Goal: Answer question/provide support

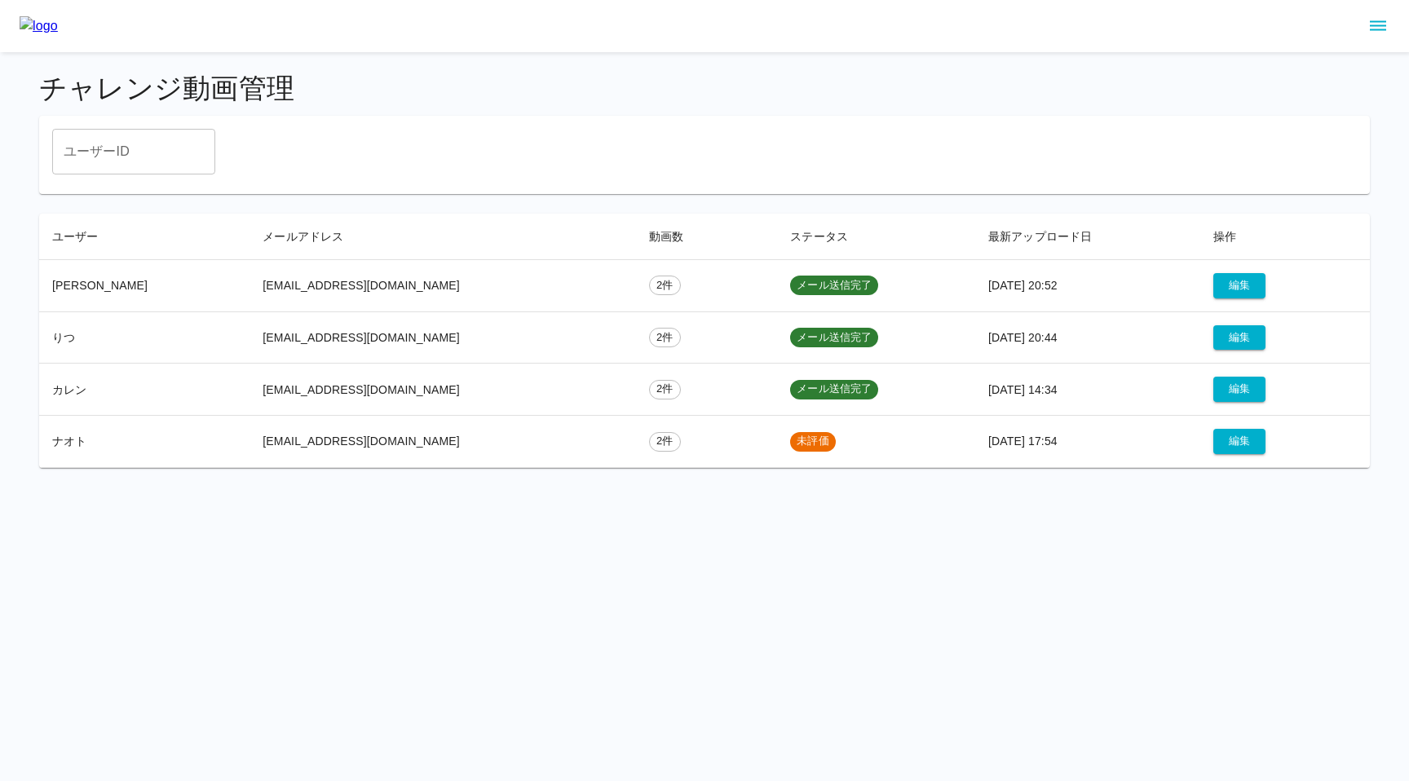
click at [576, 488] on html "チャレンジ動画管理 ユーザーID ユーザーID ユーザー メールアドレス 動画数 ステータス 最新アップロード日 操作 Karen hanayoakamine…" at bounding box center [704, 244] width 1409 height 488
click at [1238, 441] on button "編集" at bounding box center [1239, 441] width 52 height 25
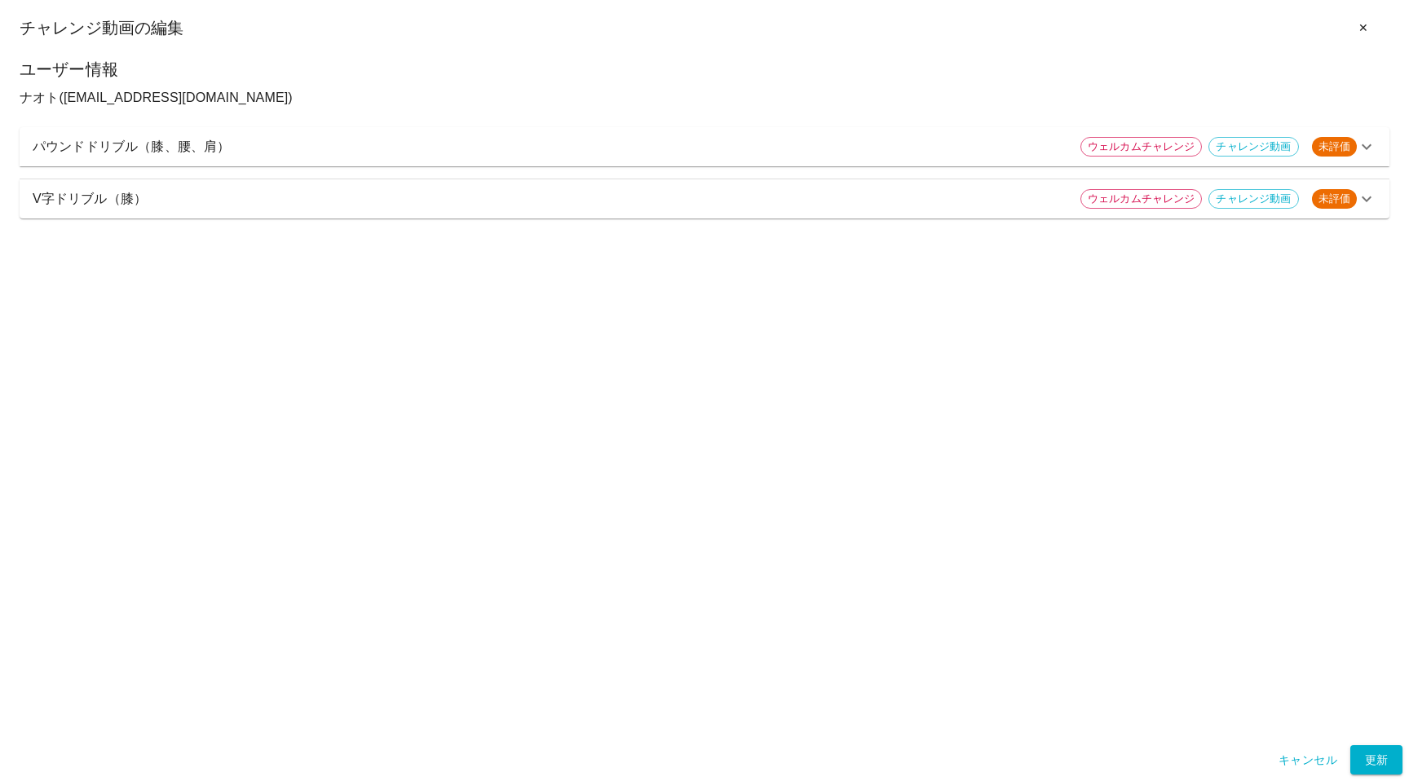
click at [693, 149] on p "パウンドドリブル（膝、腰、肩）" at bounding box center [550, 147] width 1035 height 20
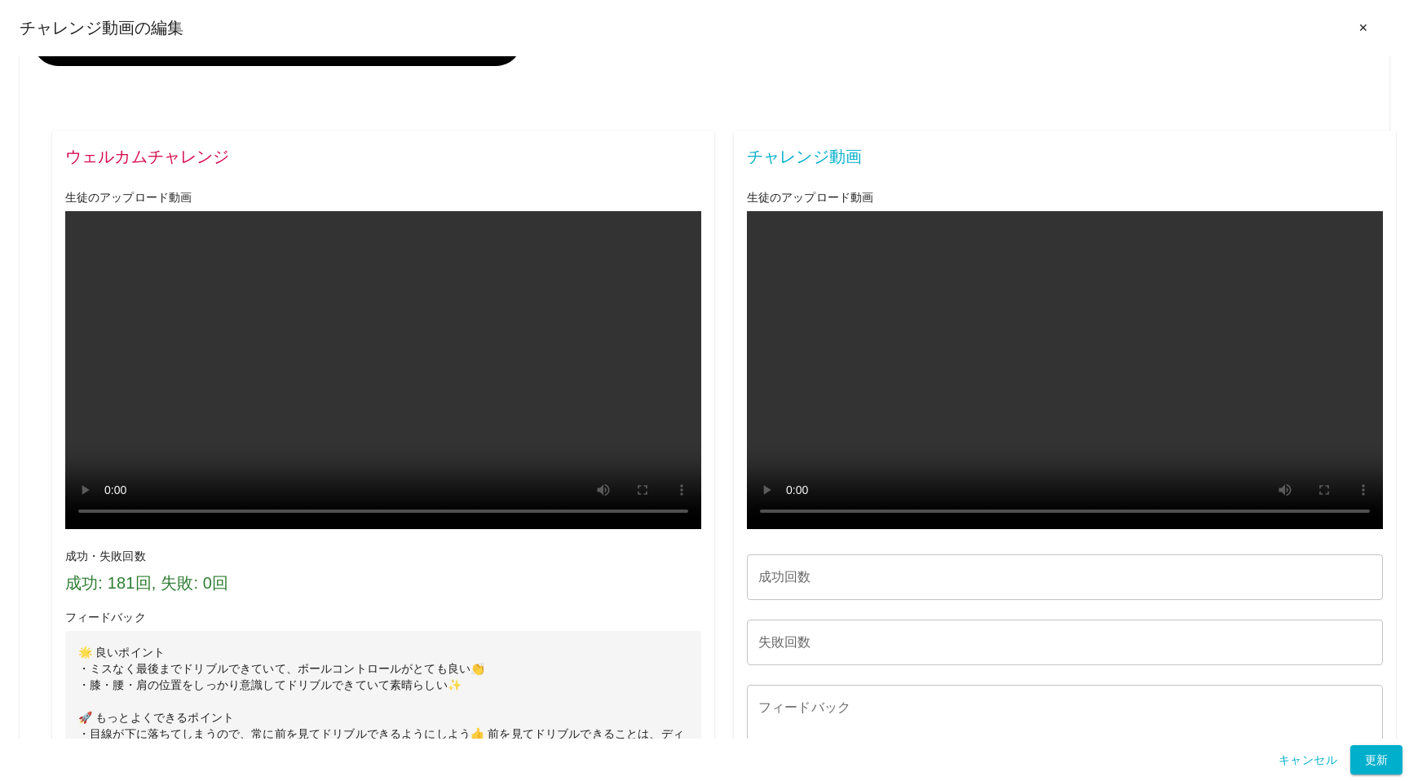
scroll to position [515, 0]
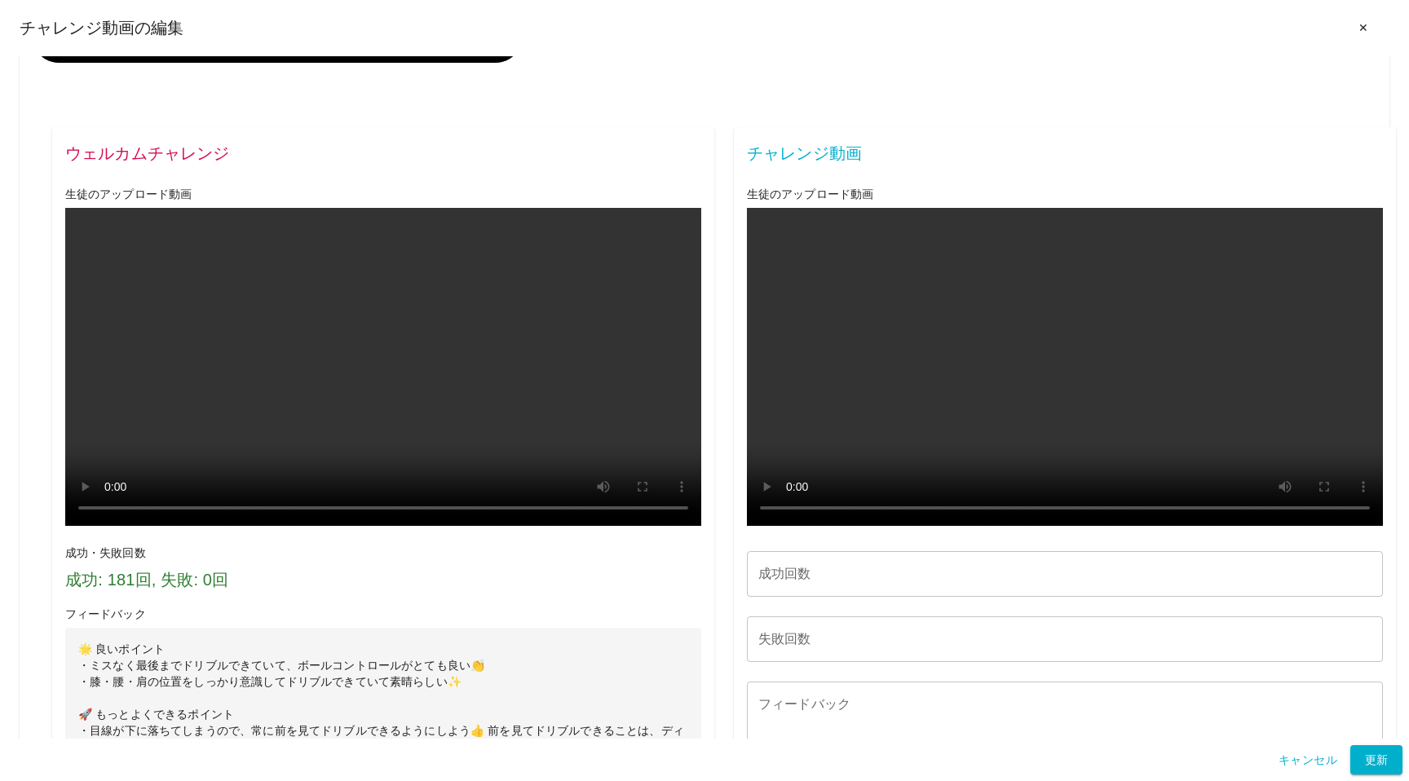
click at [1376, 29] on button "✕" at bounding box center [1363, 28] width 52 height 30
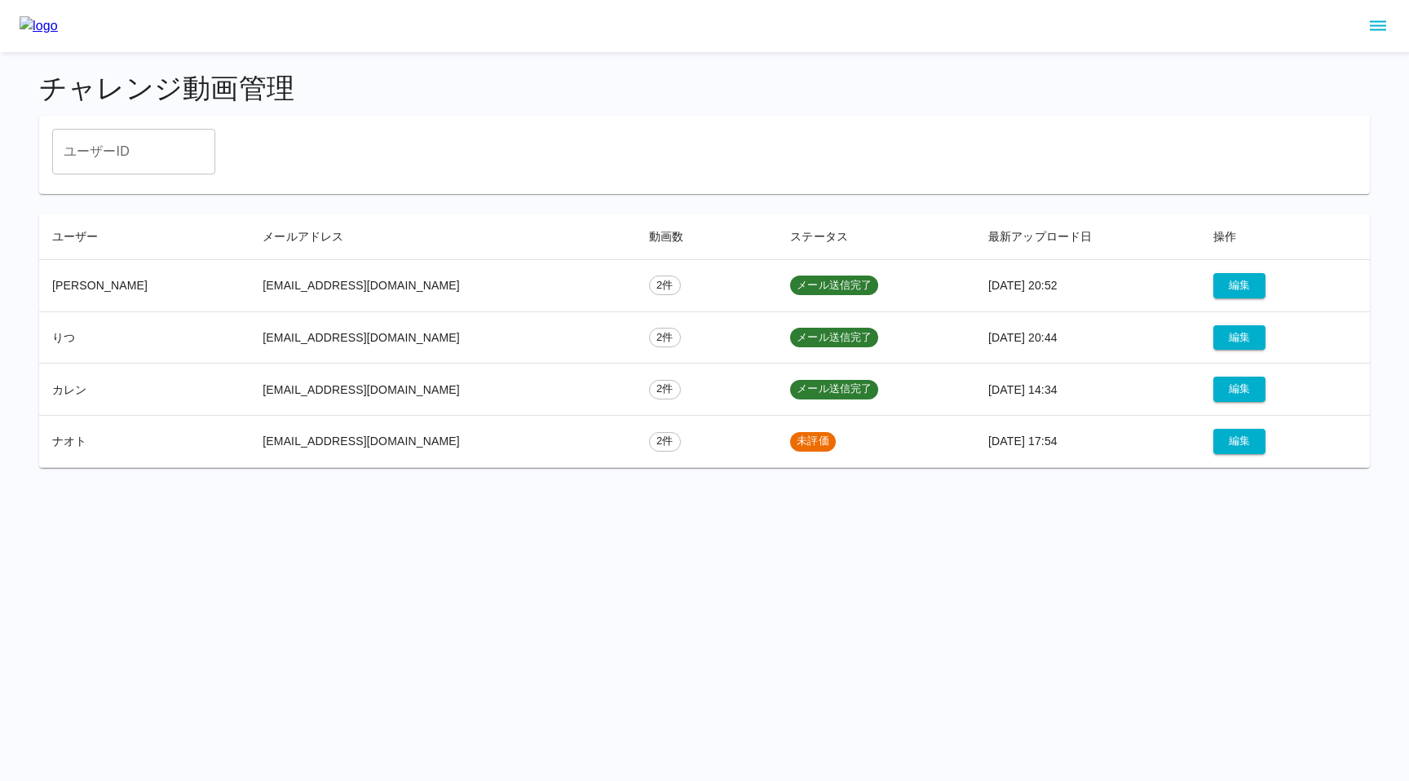
click at [1383, 23] on icon "sidemenu" at bounding box center [1378, 26] width 20 height 20
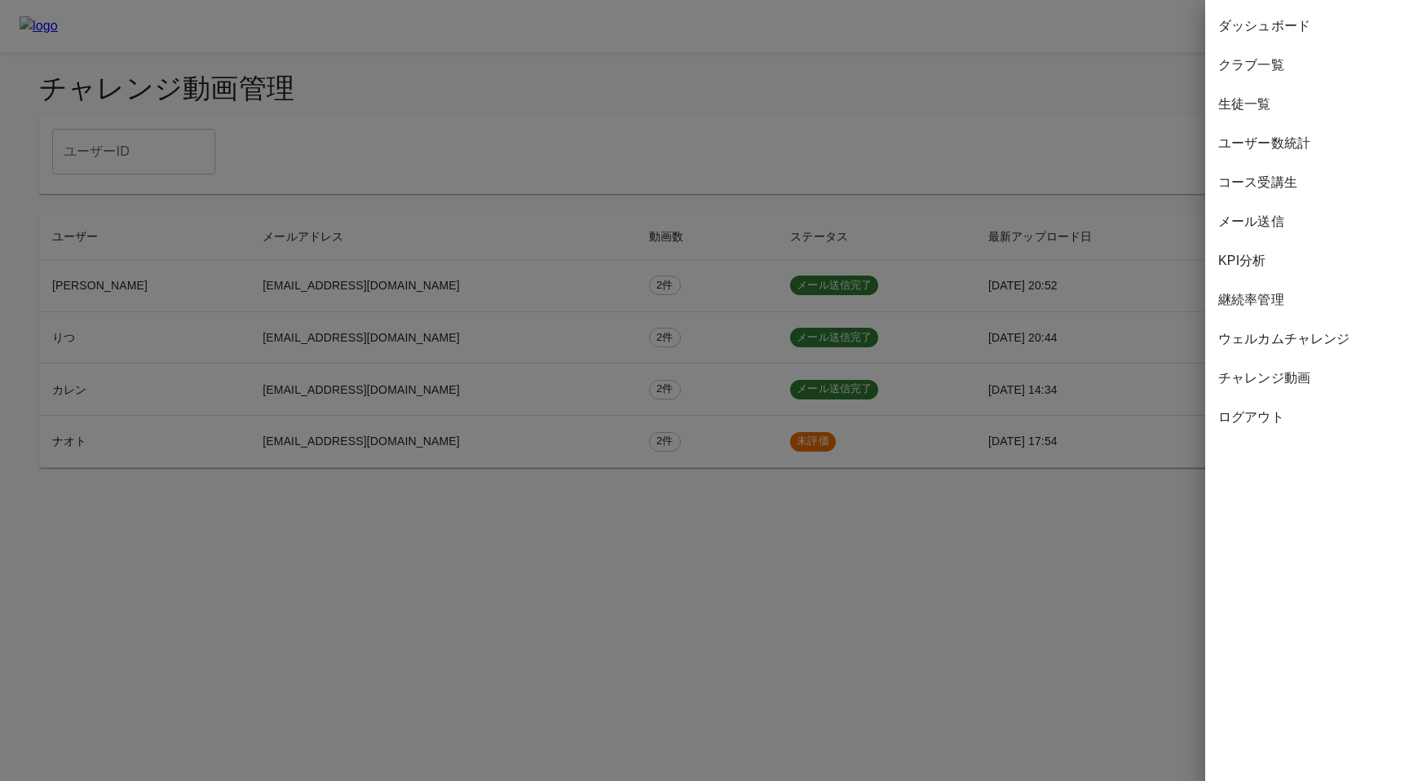
click at [1097, 285] on div at bounding box center [704, 390] width 1409 height 781
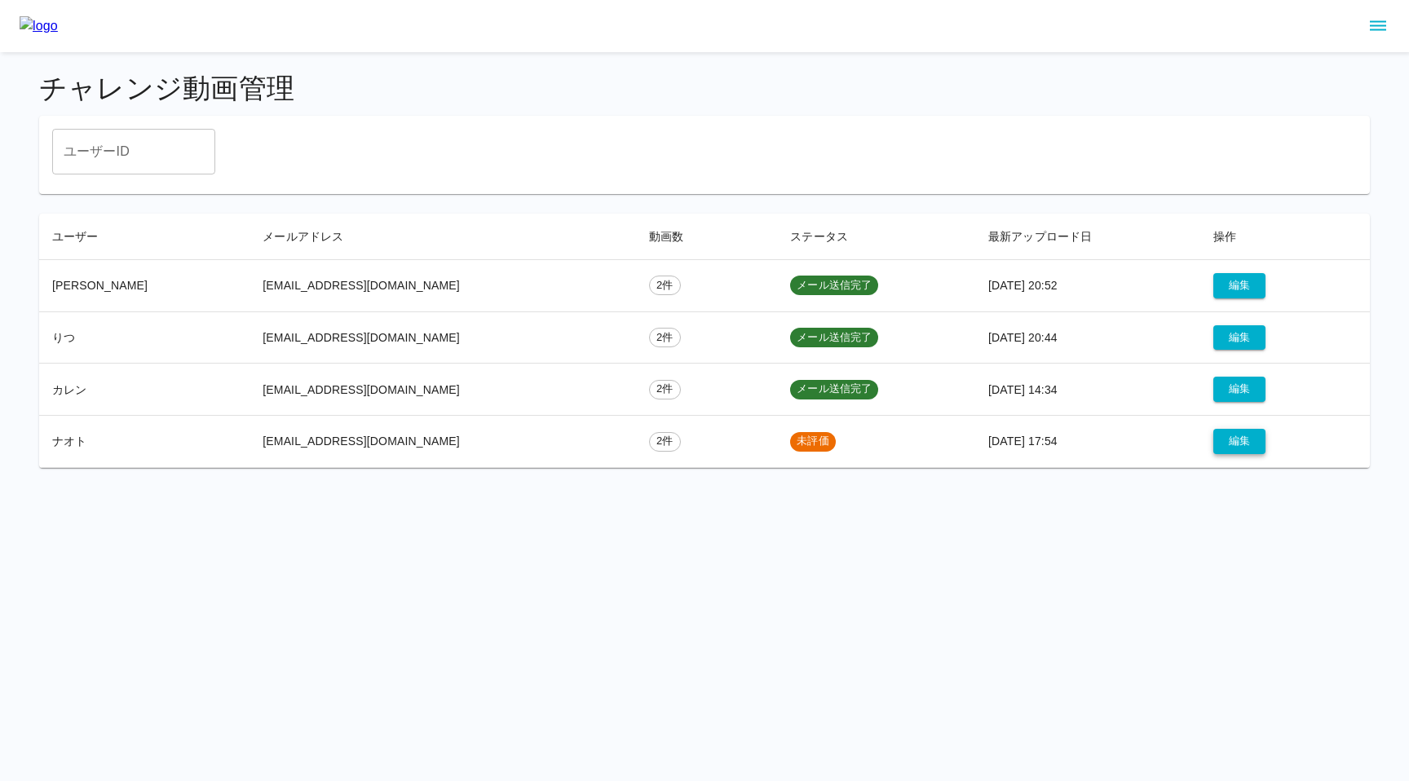
click at [1213, 440] on button "編集" at bounding box center [1239, 441] width 52 height 25
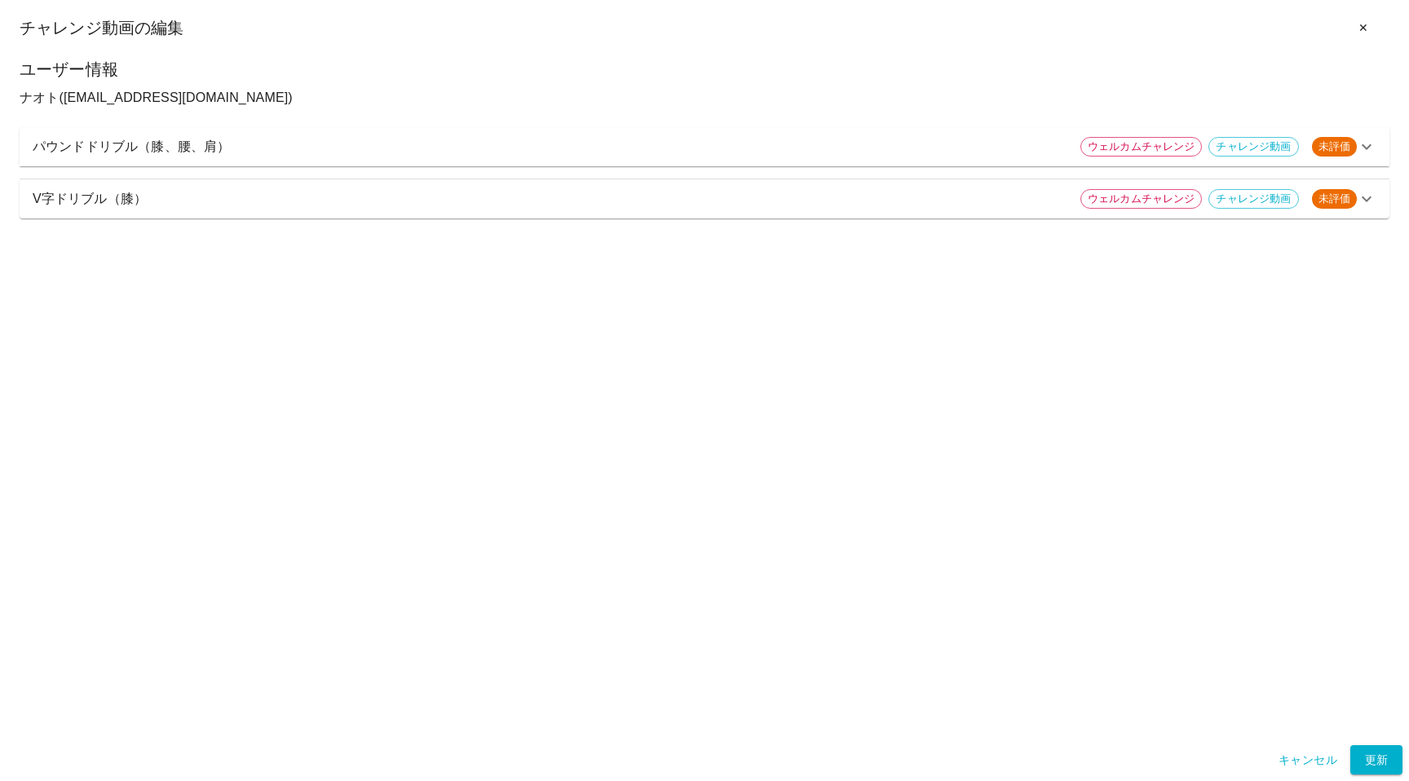
click at [1363, 29] on button "✕" at bounding box center [1363, 28] width 52 height 30
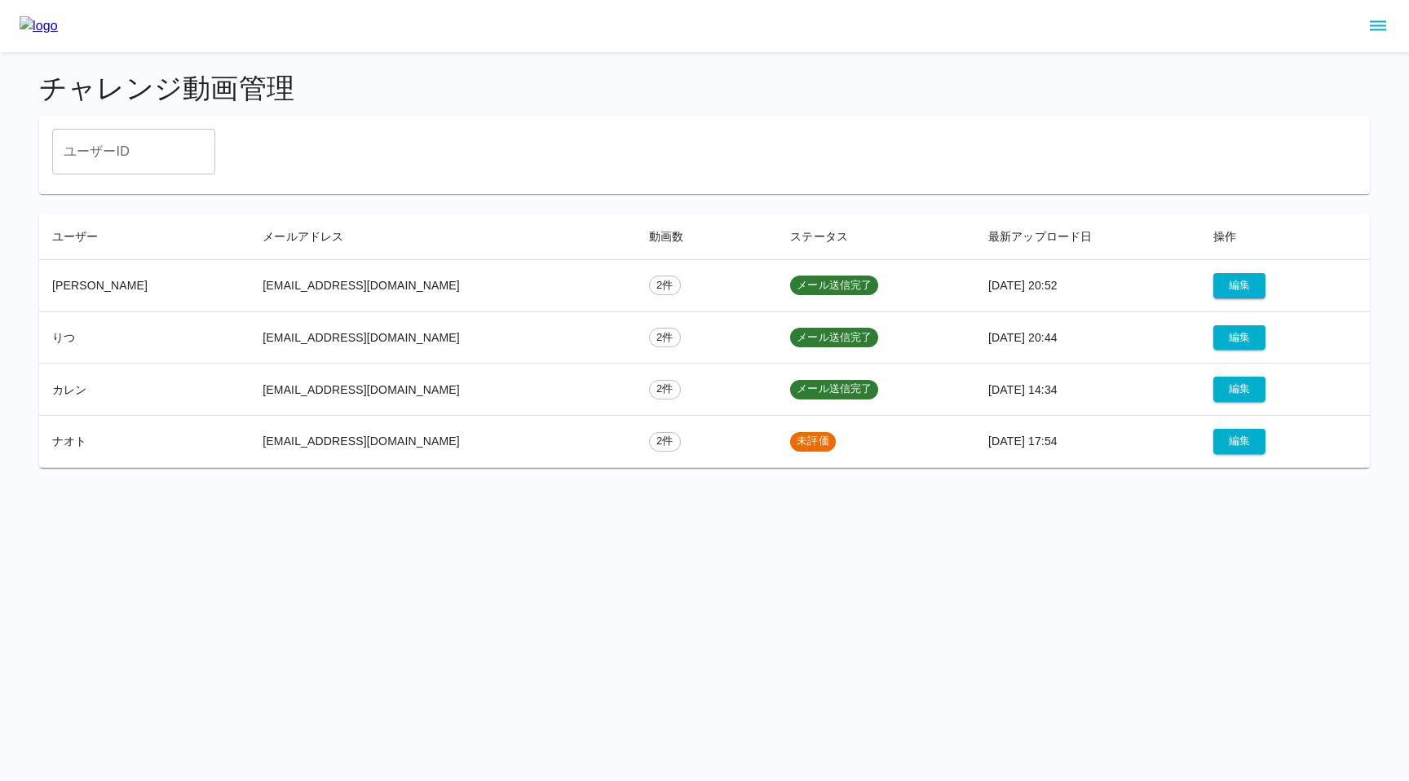
click at [1381, 23] on icon "sidemenu" at bounding box center [1378, 26] width 20 height 20
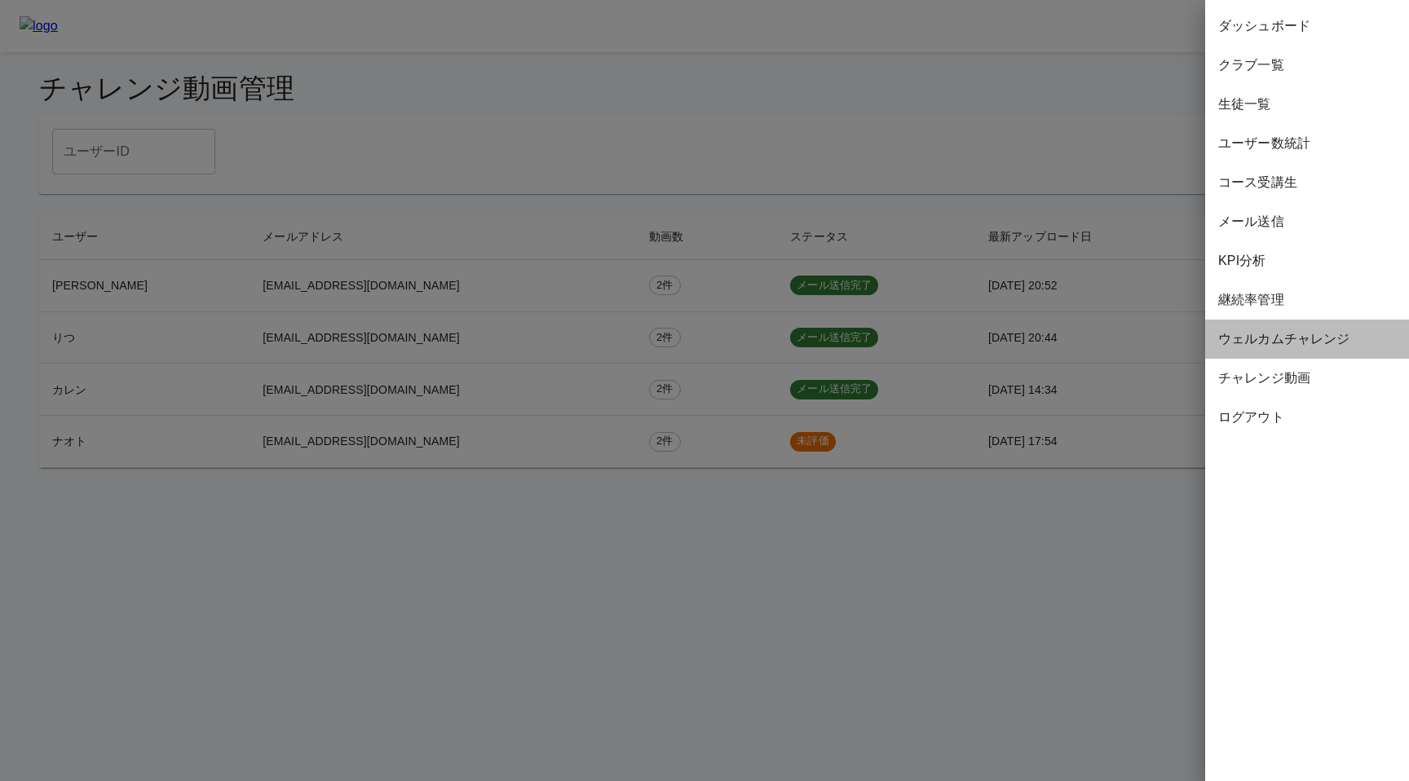
click at [1265, 333] on span "ウェルカムチャレンジ" at bounding box center [1307, 339] width 178 height 20
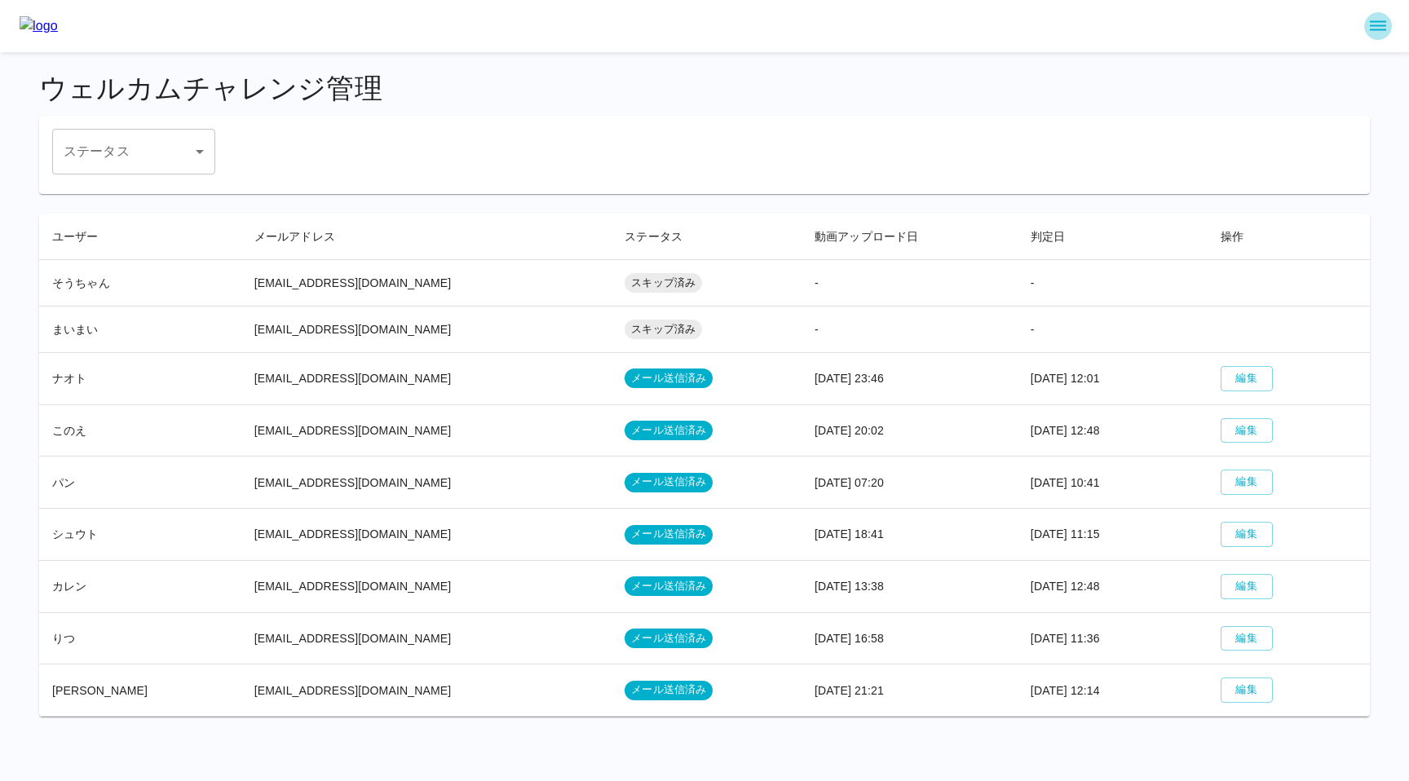
click at [1377, 31] on icon "sidemenu" at bounding box center [1378, 26] width 20 height 20
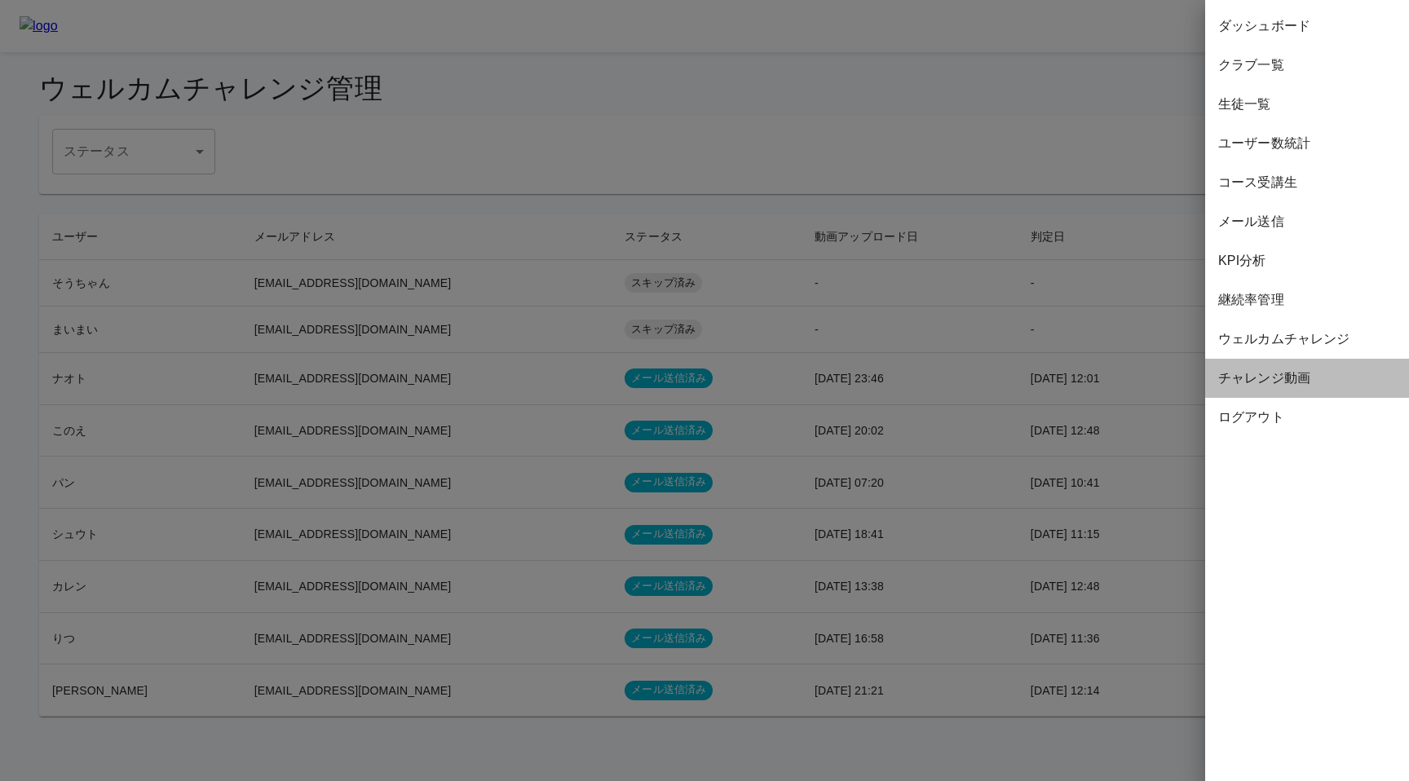
click at [1262, 376] on span "チャレンジ動画" at bounding box center [1307, 379] width 178 height 20
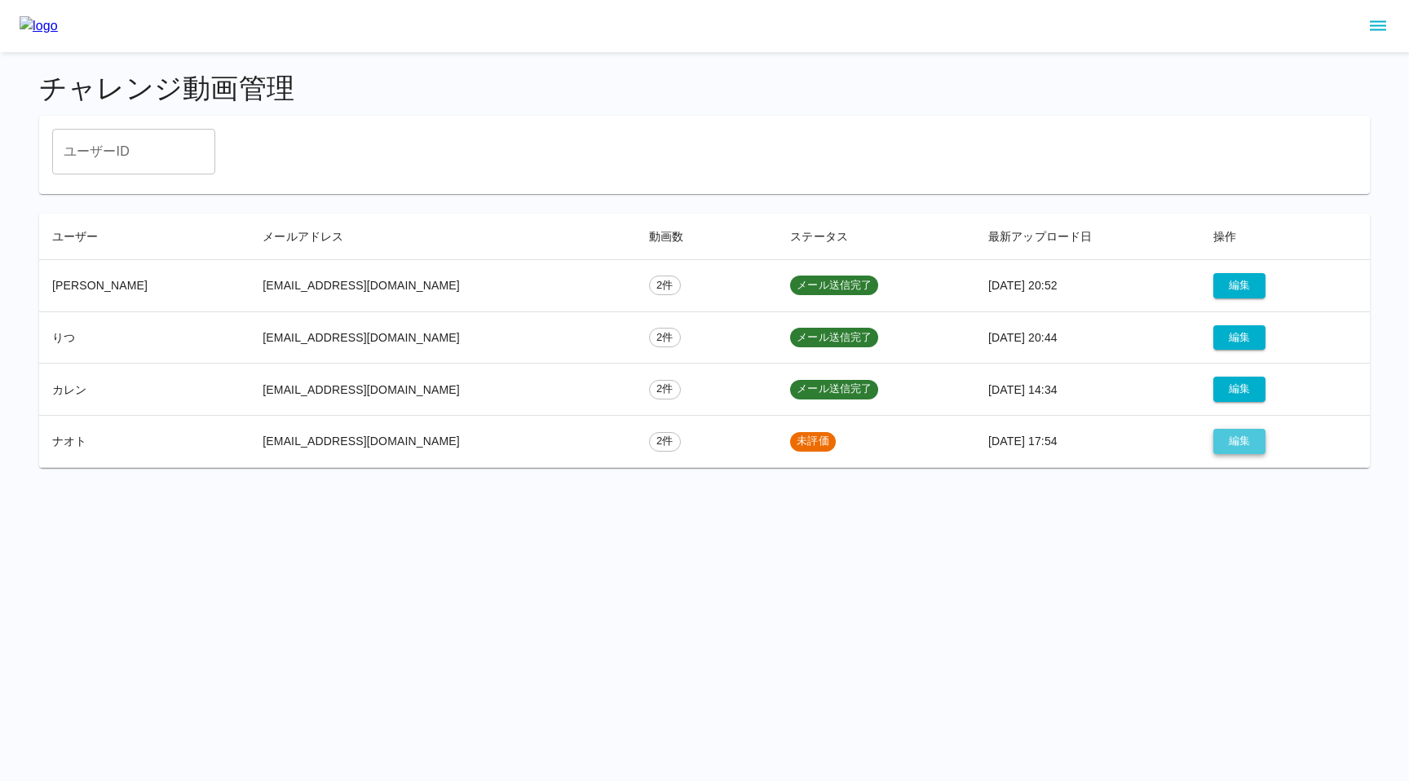
click at [1236, 445] on button "編集" at bounding box center [1239, 441] width 52 height 25
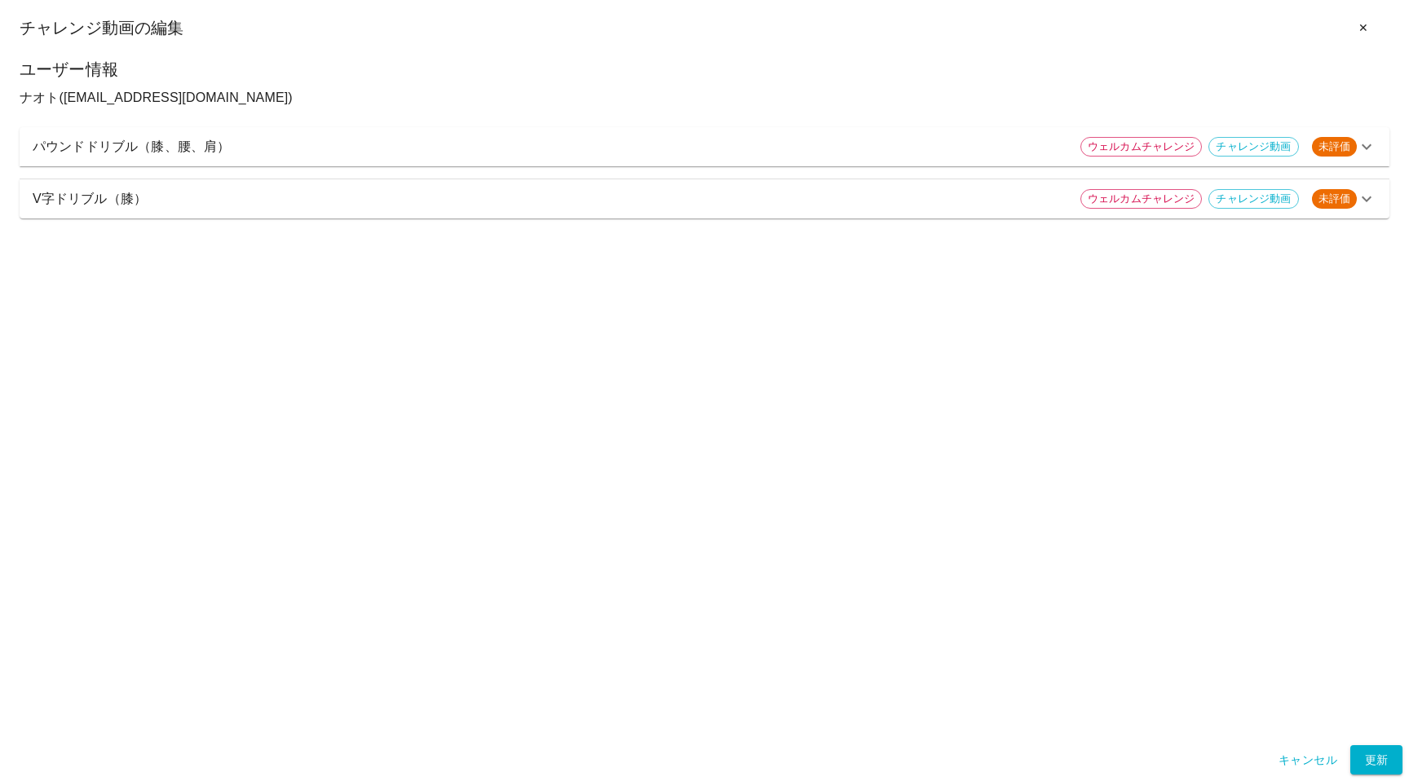
click at [974, 151] on p "パウンドドリブル（膝、腰、肩）" at bounding box center [550, 147] width 1035 height 20
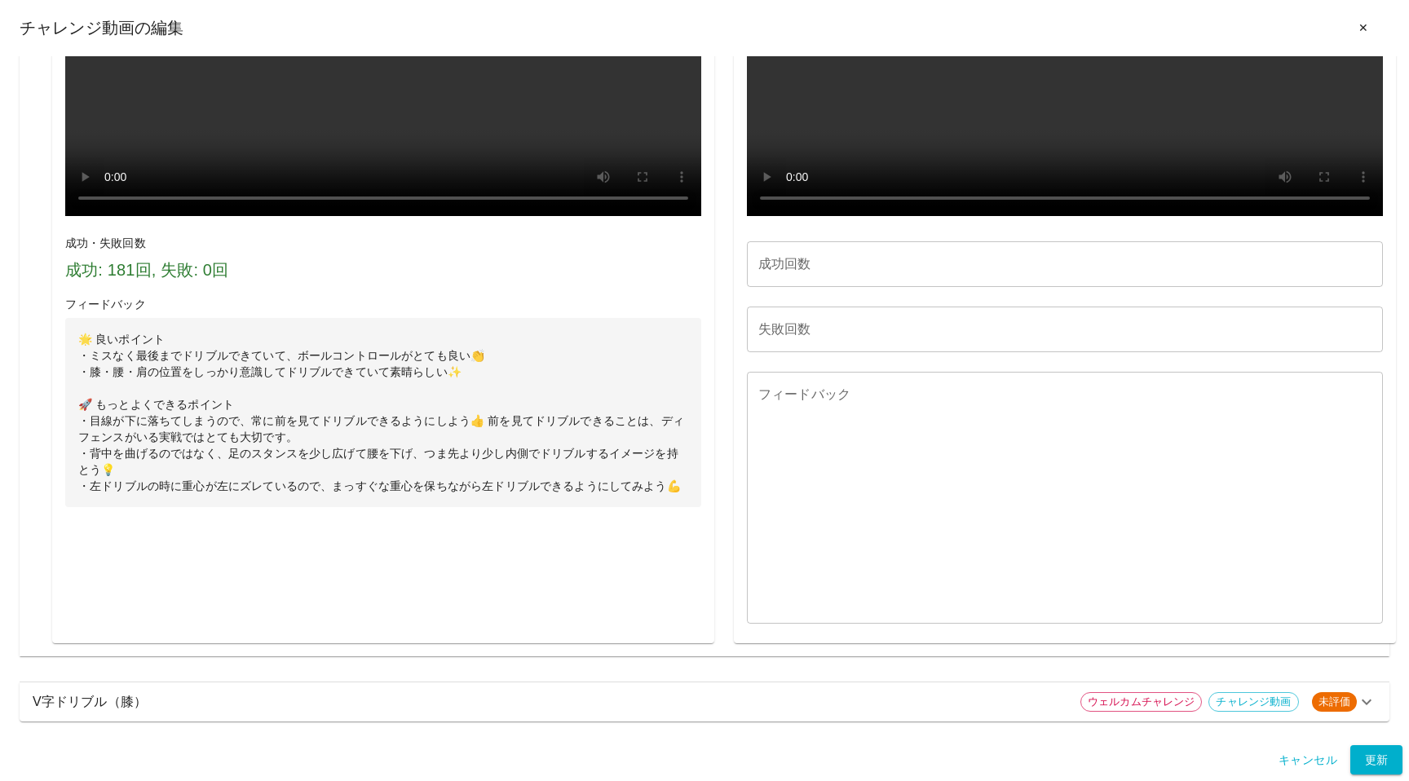
scroll to position [894, 0]
click at [550, 713] on div "V字ドリブル（膝） ウェルカムチャレンジ チャレンジ動画 未評価" at bounding box center [705, 701] width 1370 height 39
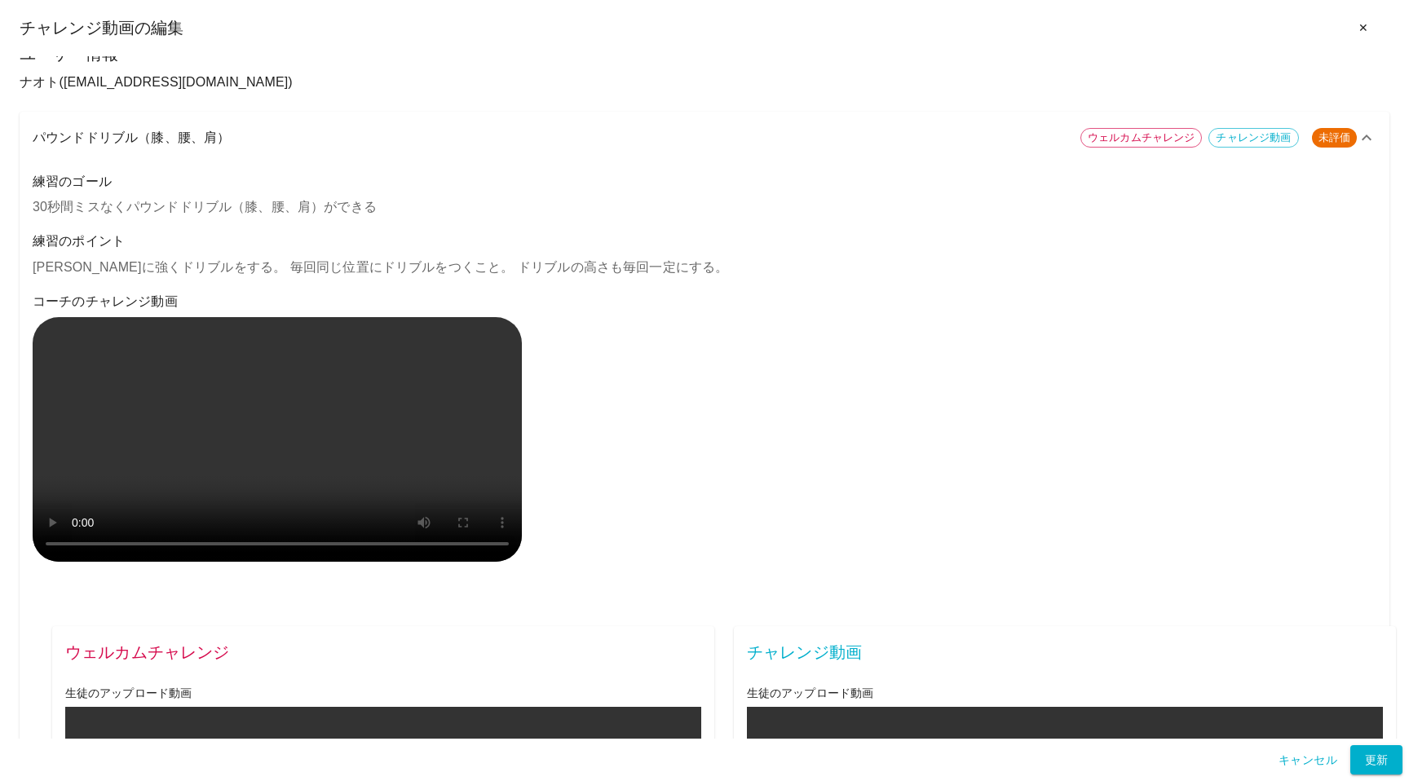
scroll to position [0, 0]
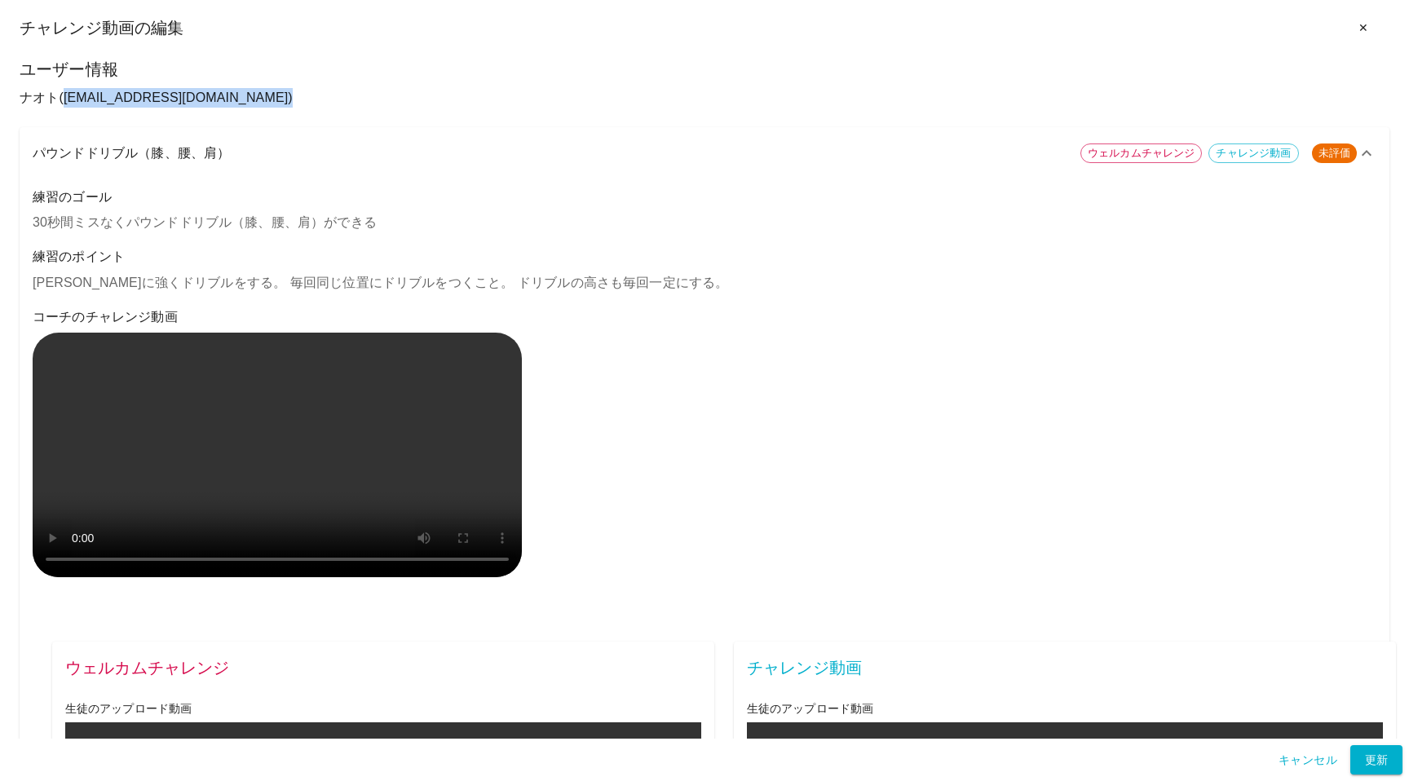
drag, startPoint x: 64, startPoint y: 97, endPoint x: 233, endPoint y: 99, distance: 168.8
click at [233, 99] on p "ナオト ( hidespirits801@yahoo.co.jp )" at bounding box center [705, 98] width 1370 height 20
copy p "( hidespirits801@yahoo.co.jp )"
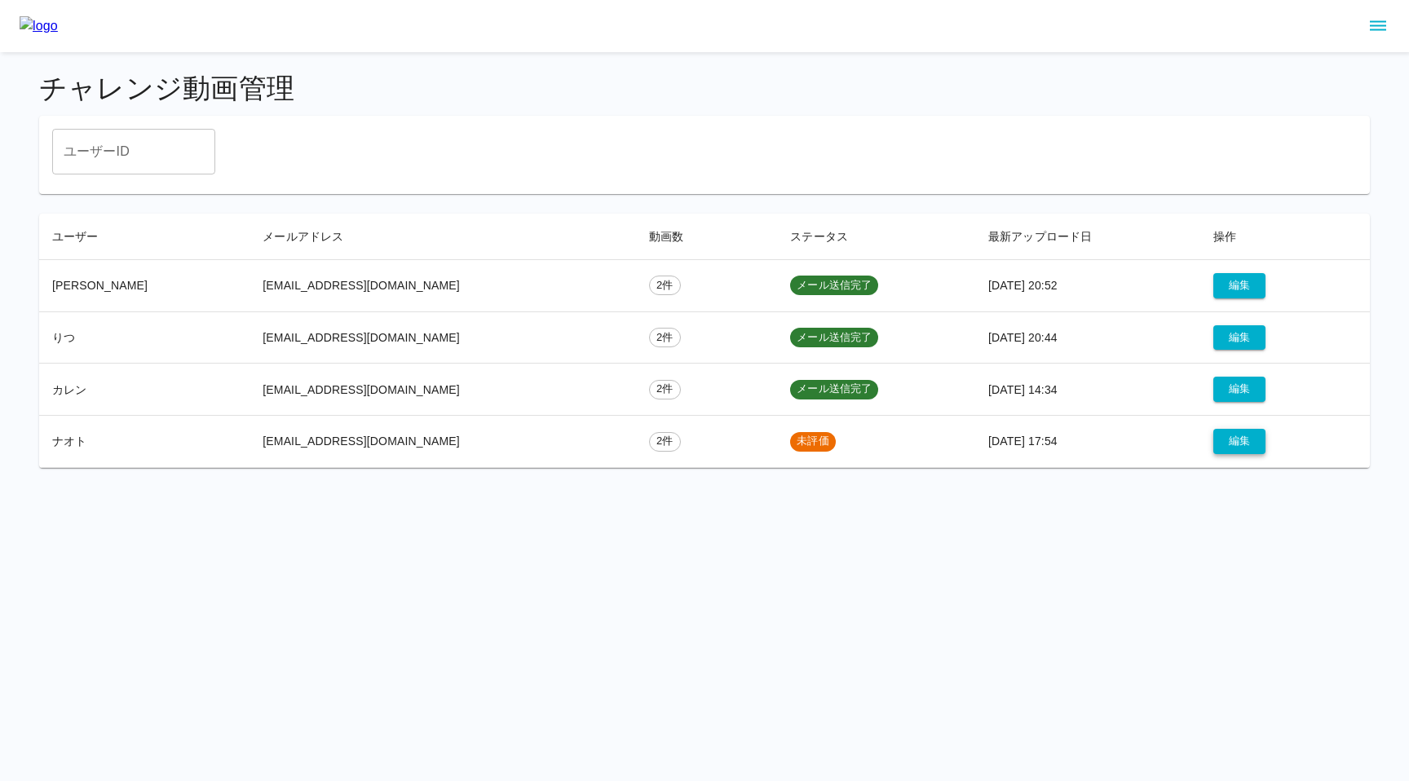
click at [1213, 450] on button "編集" at bounding box center [1239, 441] width 52 height 25
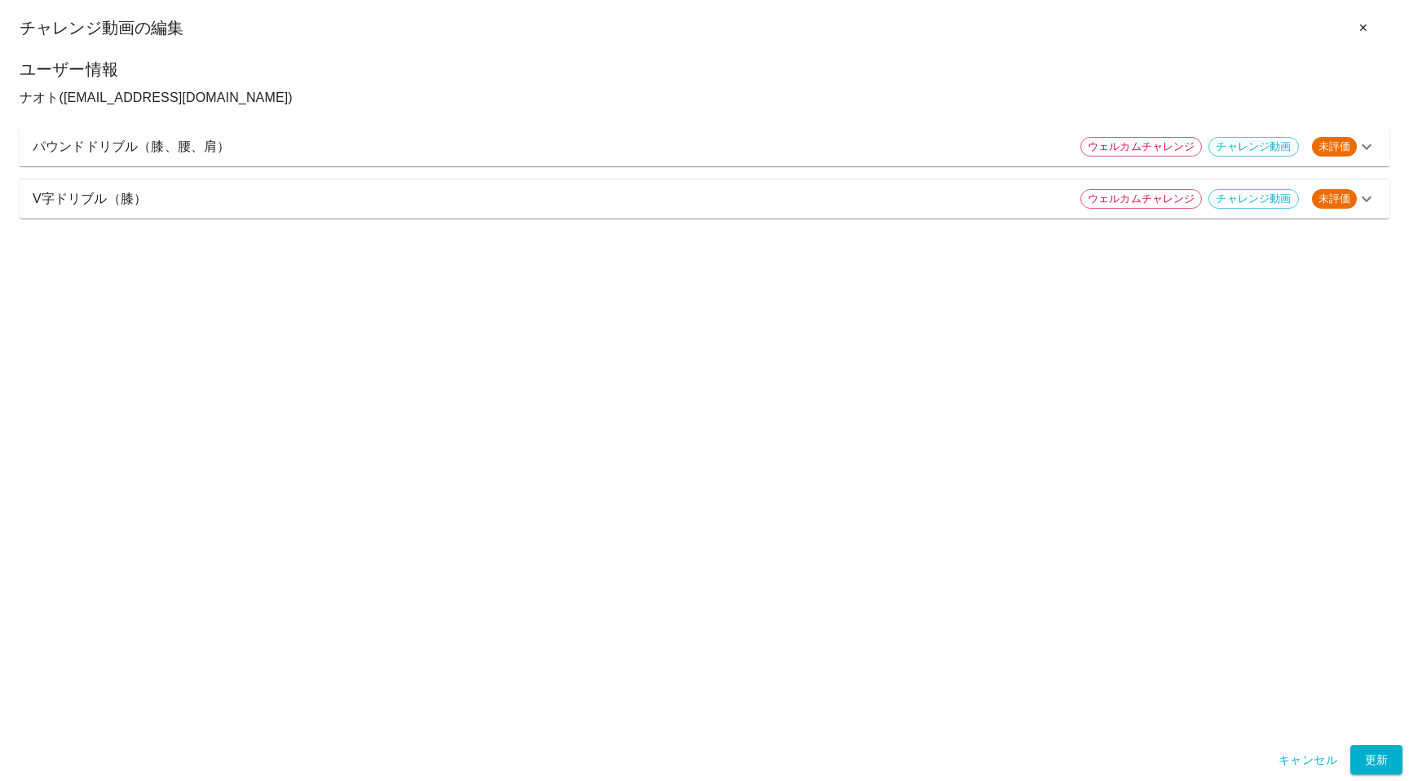
click at [485, 145] on p "パウンドドリブル（膝、腰、肩）" at bounding box center [550, 147] width 1035 height 20
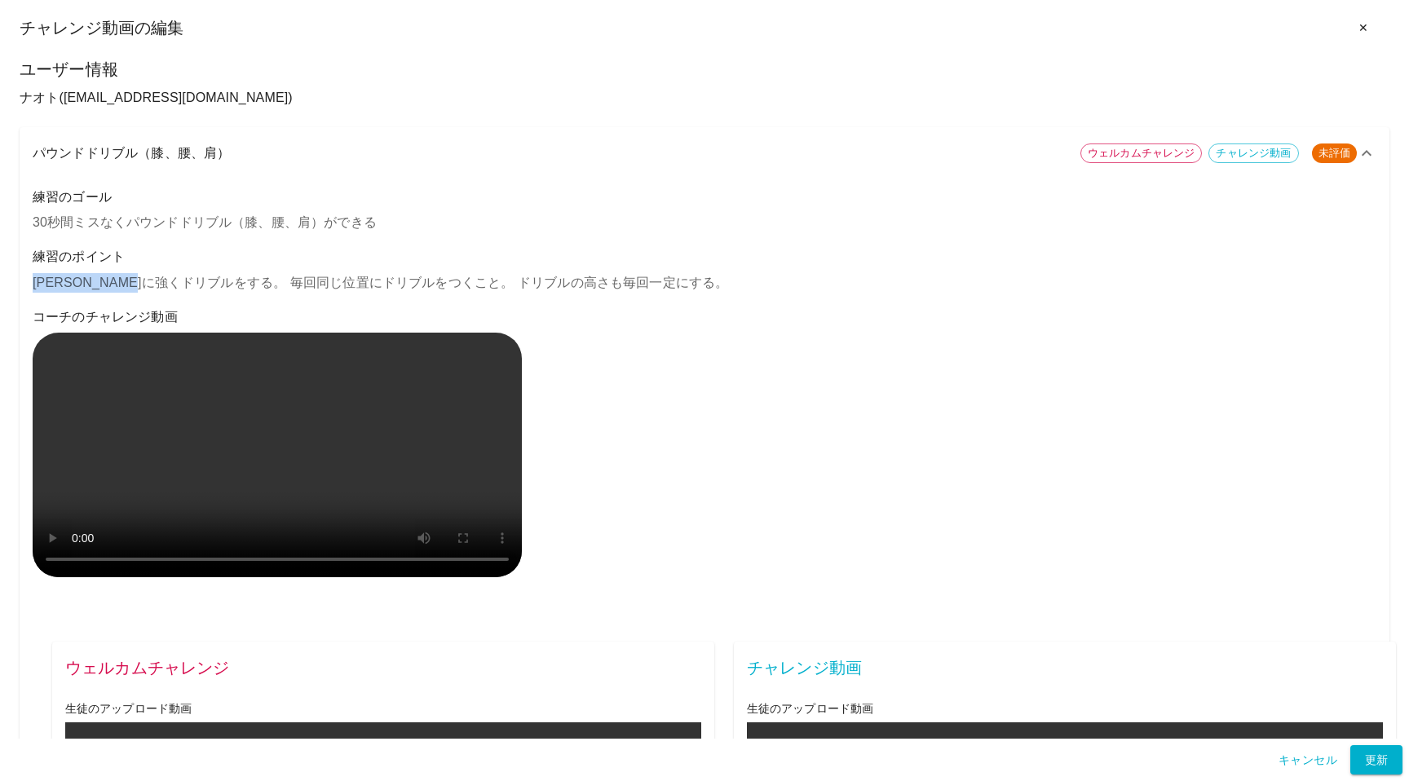
drag, startPoint x: 34, startPoint y: 285, endPoint x: 185, endPoint y: 285, distance: 150.8
click at [185, 285] on p "真下に強くドリブルをする。 毎回同じ位置にドリブルをつくこと。 ドリブルの高さも毎回一定にする。" at bounding box center [705, 283] width 1344 height 20
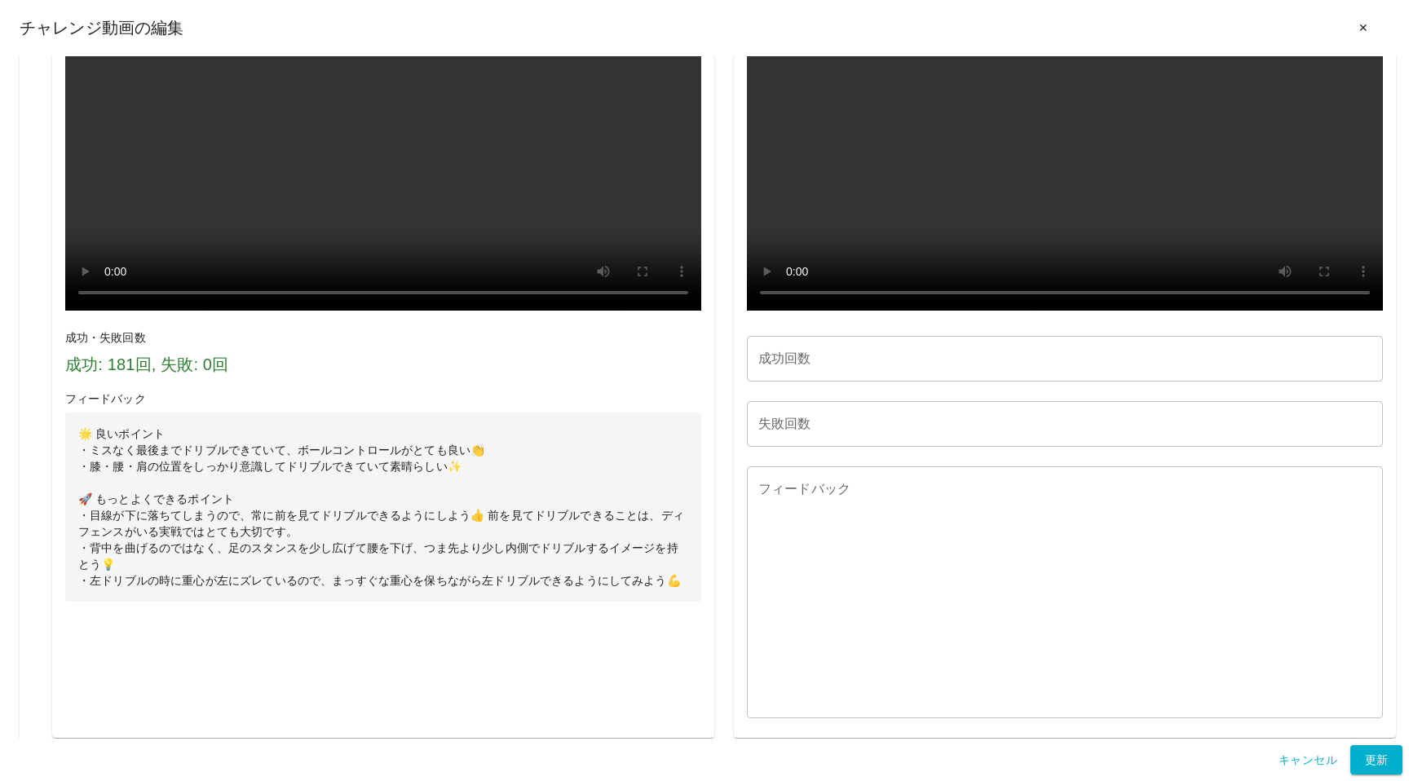
scroll to position [780, 0]
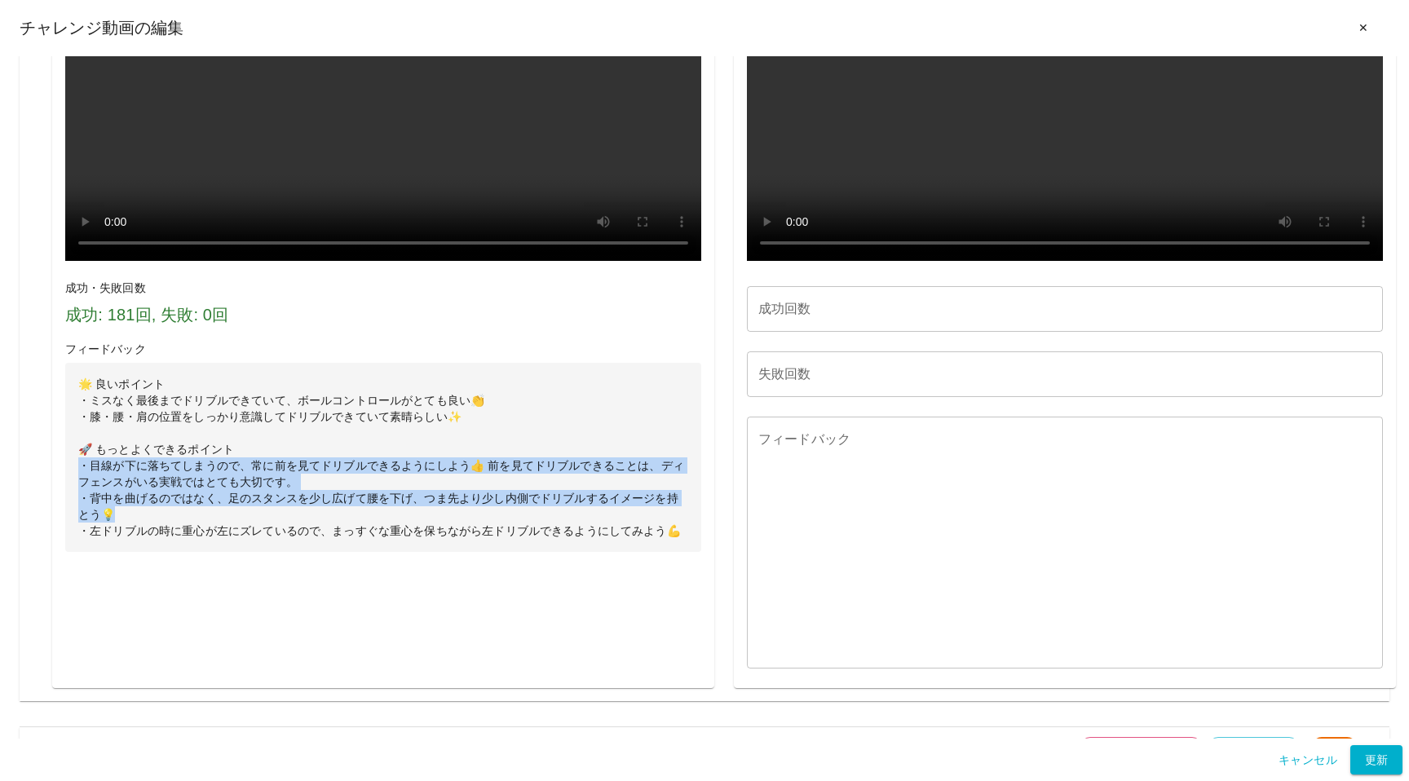
drag, startPoint x: 83, startPoint y: 536, endPoint x: 591, endPoint y: 578, distance: 509.7
click at [591, 552] on p "🌟 良いポイント ・ミスなく最後までドリブルできていて、ボールコントロールがとても良い👏 ・膝・腰・肩の位置をしっかり意識してドリブルできていて素晴らしい✨ …" at bounding box center [383, 457] width 636 height 189
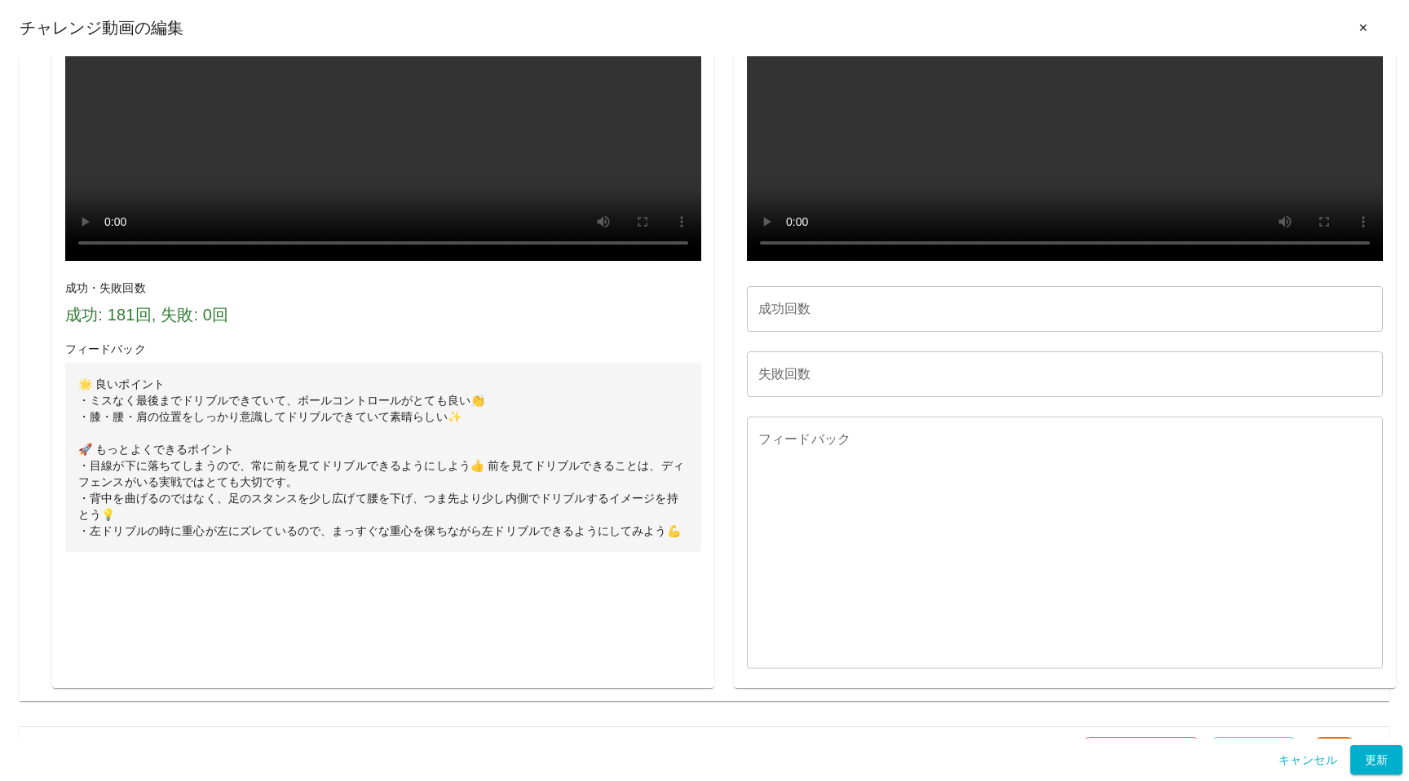
click at [687, 552] on p "🌟 良いポイント ・ミスなく最後までドリブルできていて、ボールコントロールがとても良い👏 ・膝・腰・肩の位置をしっかり意識してドリブルできていて素晴らしい✨ …" at bounding box center [383, 457] width 636 height 189
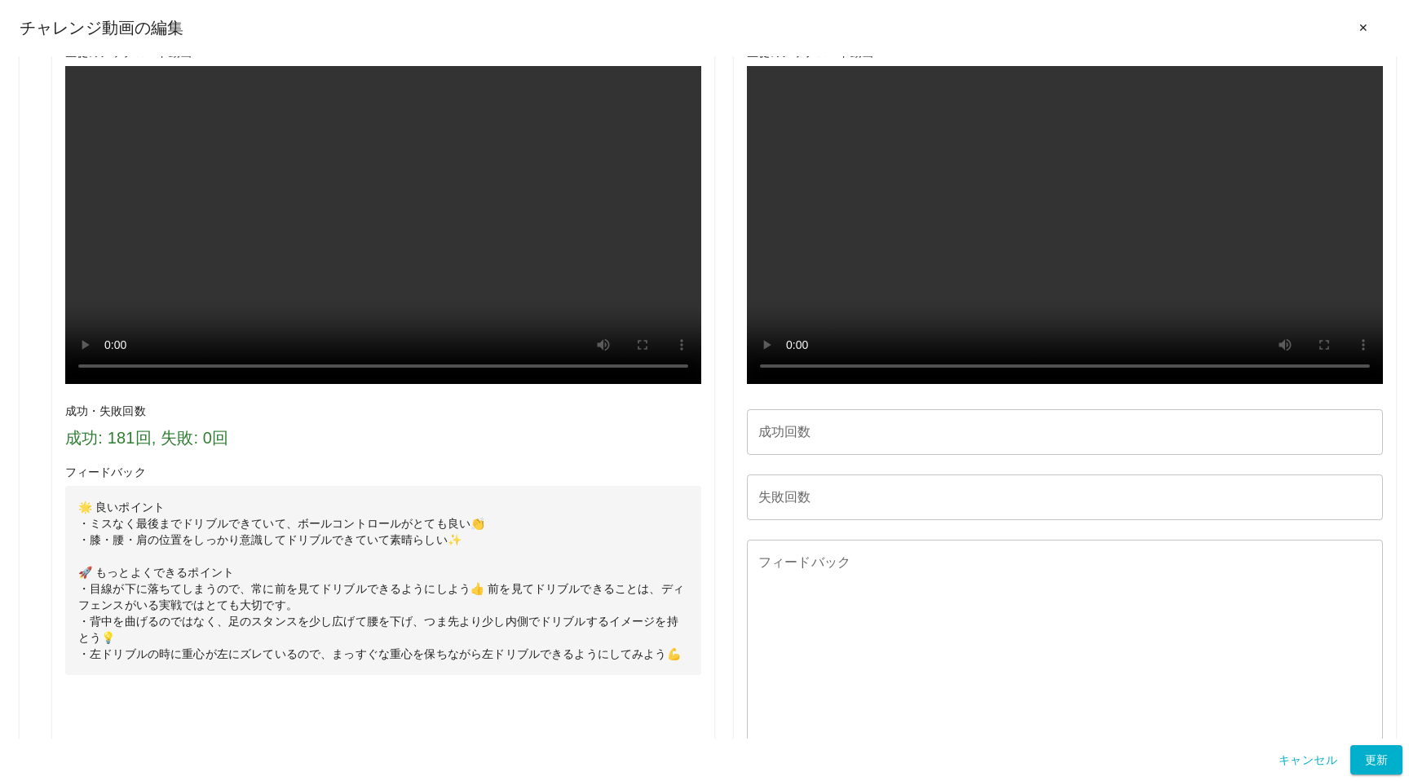
scroll to position [654, 0]
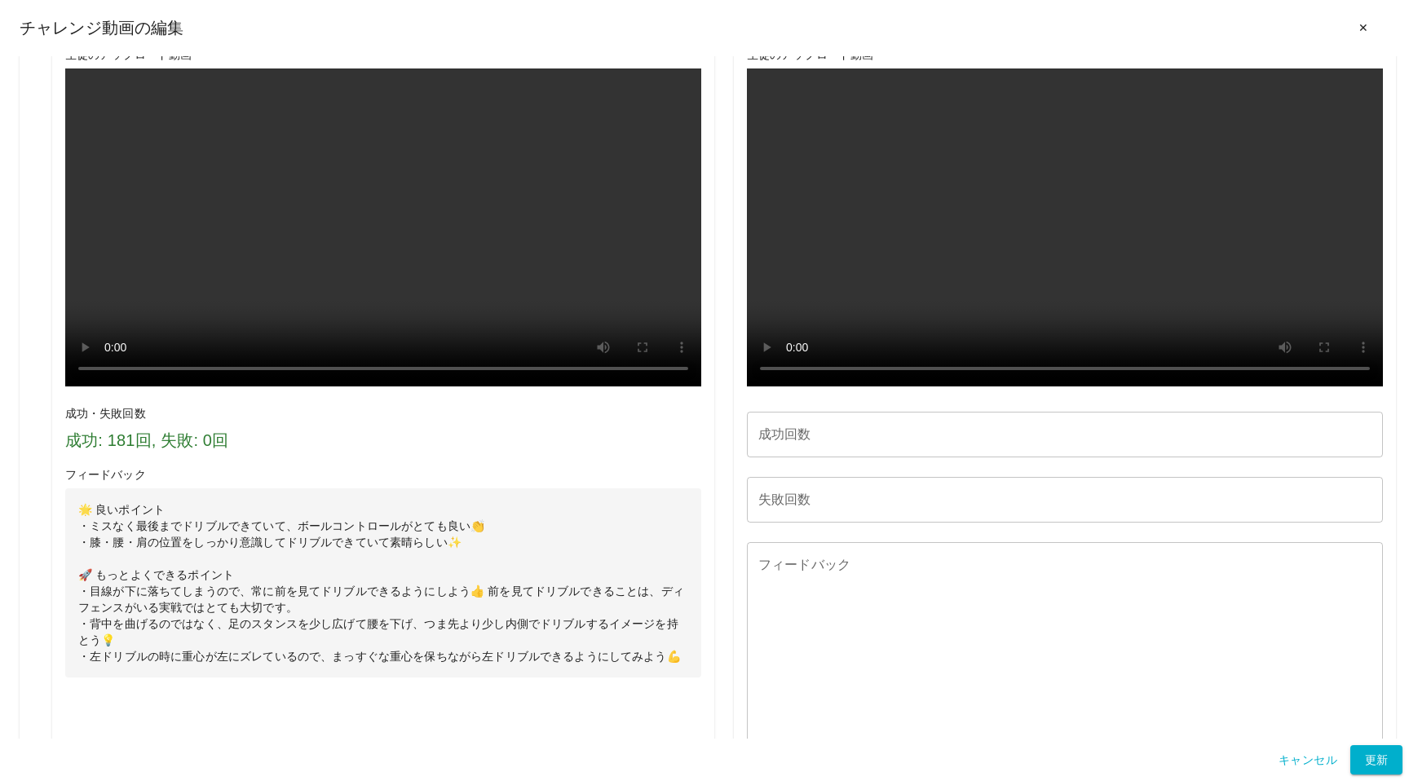
click at [1271, 457] on input "成功回数" at bounding box center [1065, 435] width 636 height 46
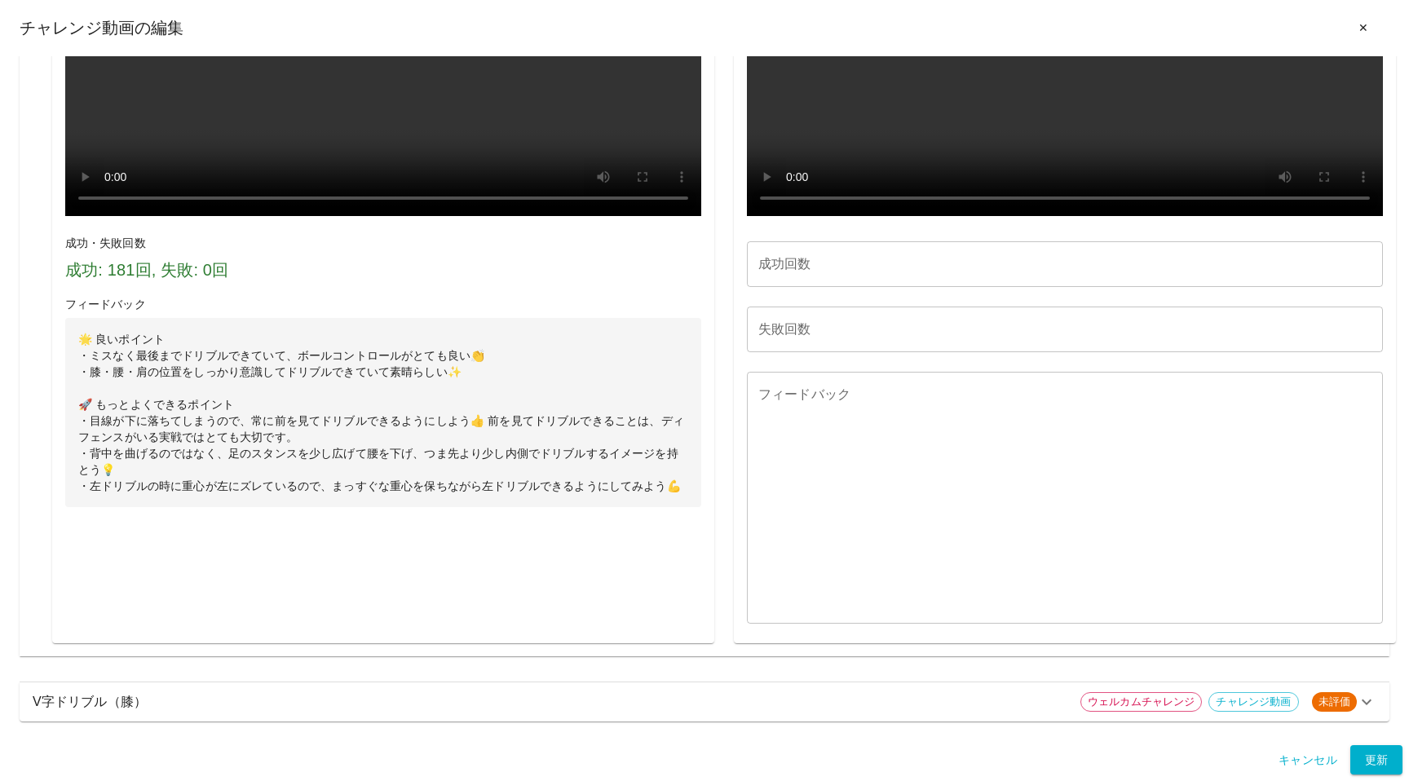
scroll to position [875, 0]
click at [654, 501] on p "🌟 良いポイント ・ミスなく最後までドリブルできていて、ボールコントロールがとても良い👏 ・膝・腰・肩の位置をしっかり意識してドリブルできていて素晴らしい✨ …" at bounding box center [383, 412] width 636 height 189
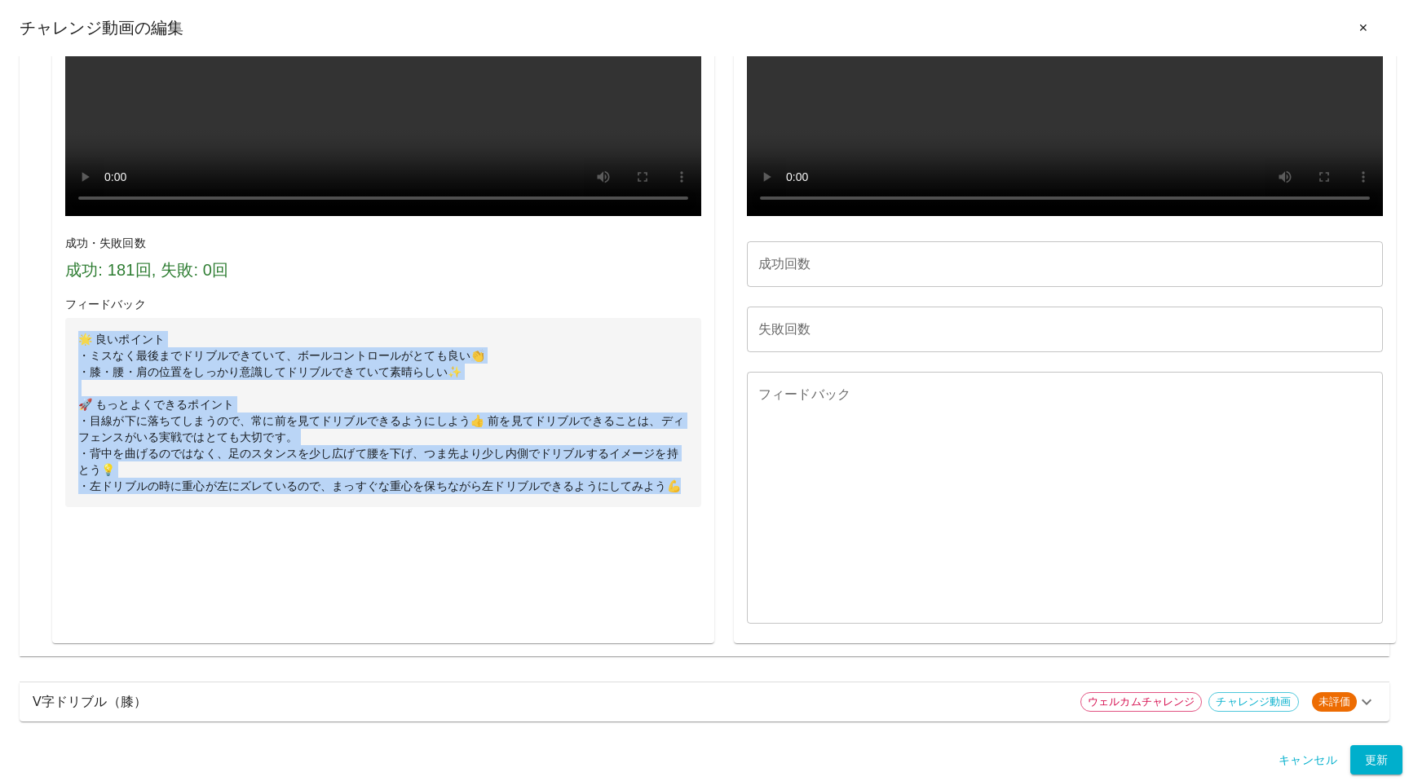
drag, startPoint x: 680, startPoint y: 508, endPoint x: 82, endPoint y: 353, distance: 617.4
click at [82, 353] on p "🌟 良いポイント ・ミスなく最後までドリブルできていて、ボールコントロールがとても良い👏 ・膝・腰・肩の位置をしっかり意識してドリブルできていて素晴らしい✨ …" at bounding box center [383, 412] width 636 height 189
copy p "🌟 良いポイント ・ミスなく最後までドリブルできていて、ボールコントロールがとても良い👏 ・膝・腰・肩の位置をしっかり意識してドリブルできていて素晴らしい✨ …"
click at [179, 710] on p "V字ドリブル（膝）" at bounding box center [550, 702] width 1035 height 20
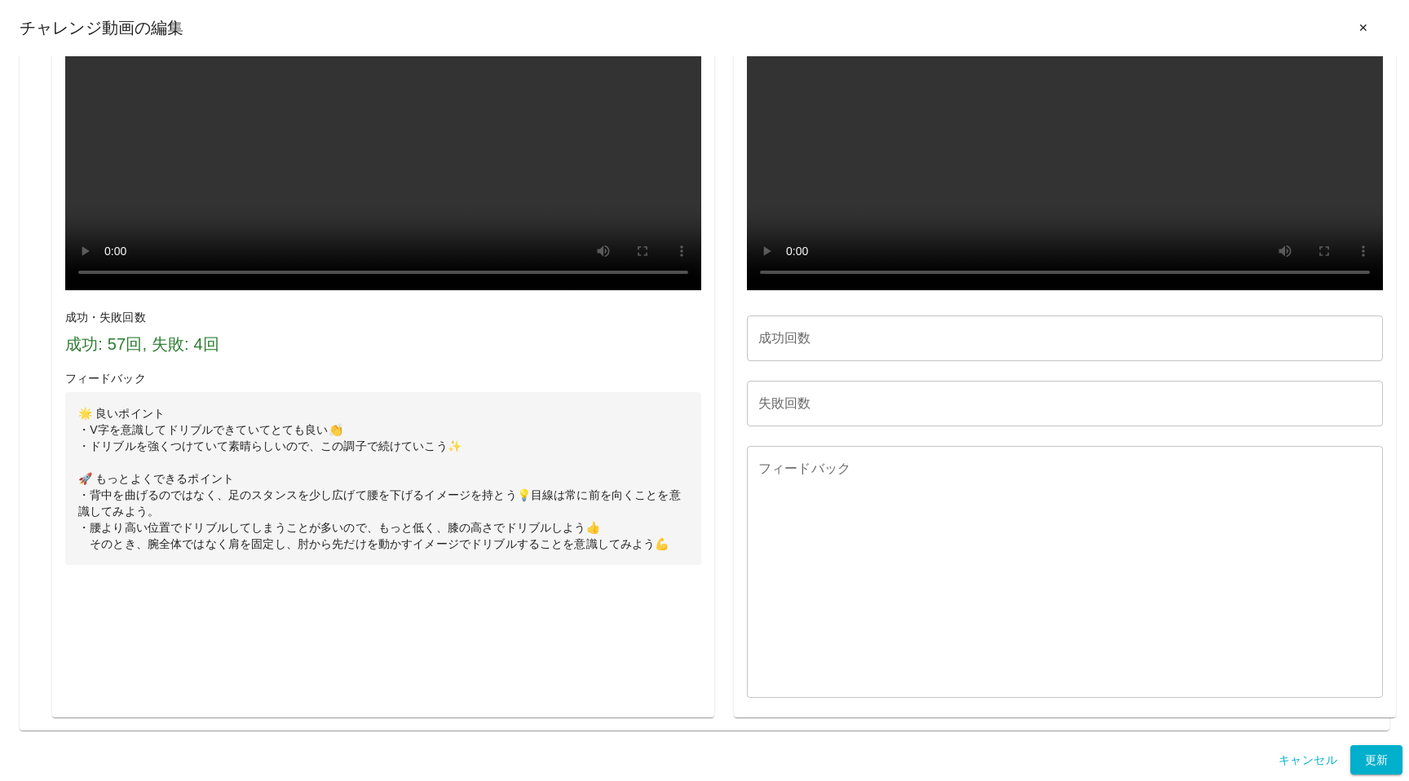
scroll to position [2016, 0]
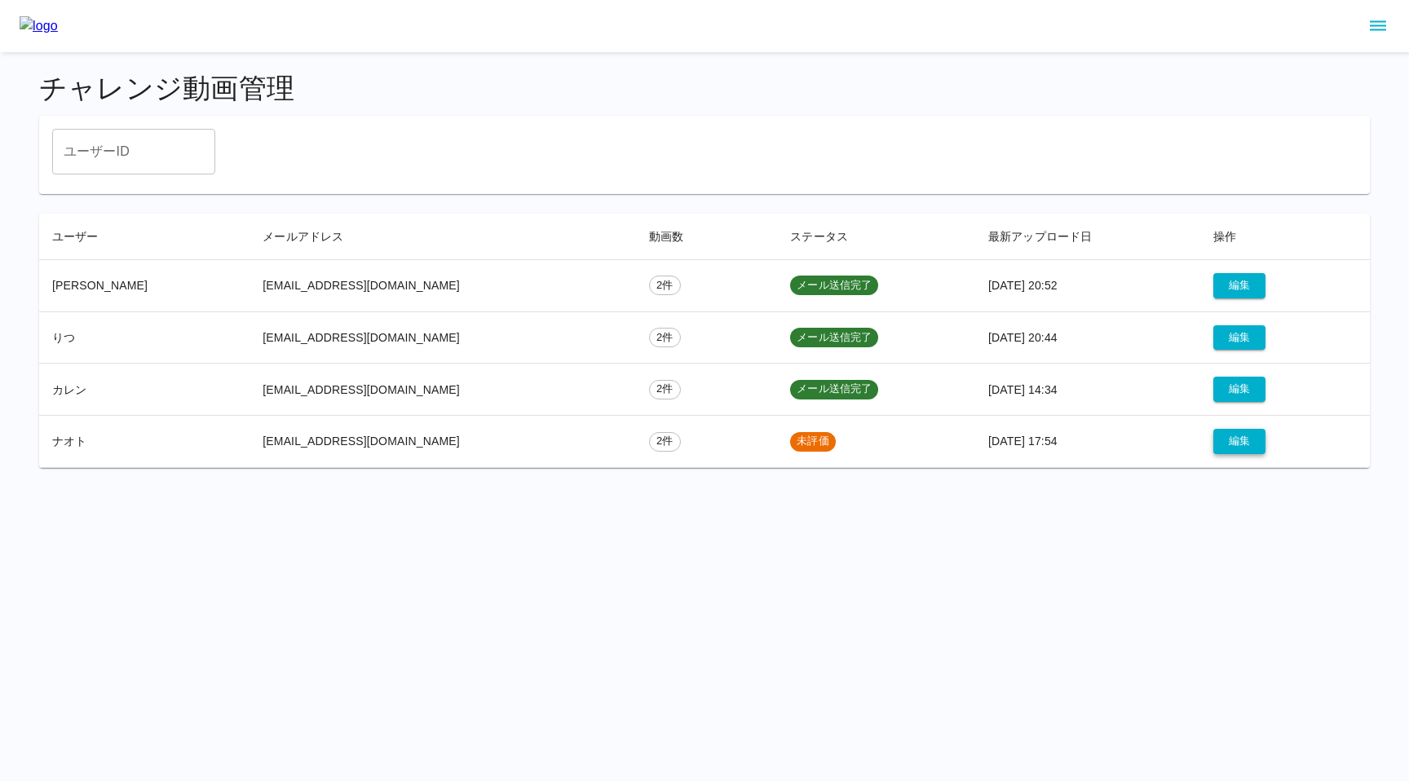
click at [1217, 436] on button "編集" at bounding box center [1239, 441] width 52 height 25
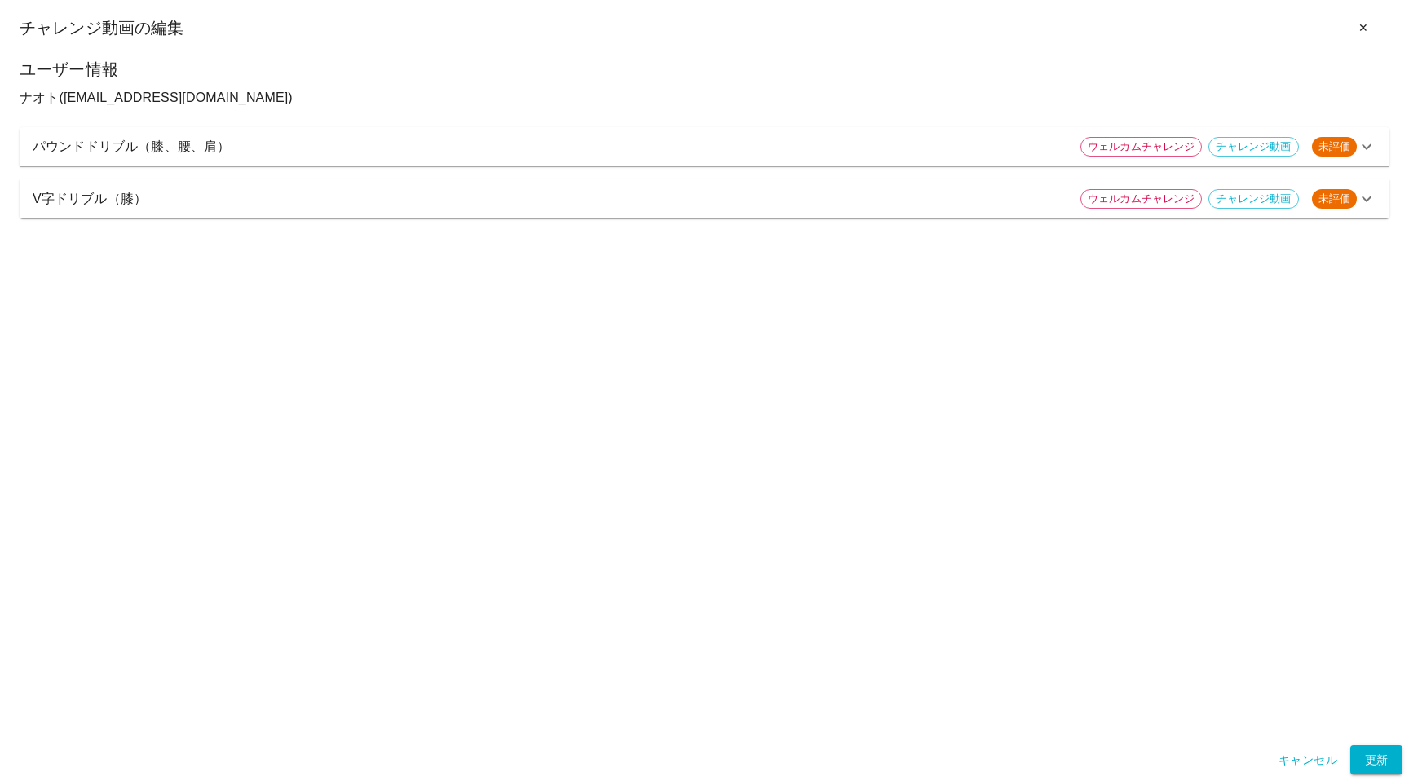
click at [566, 195] on p "V字ドリブル（膝）" at bounding box center [550, 199] width 1035 height 20
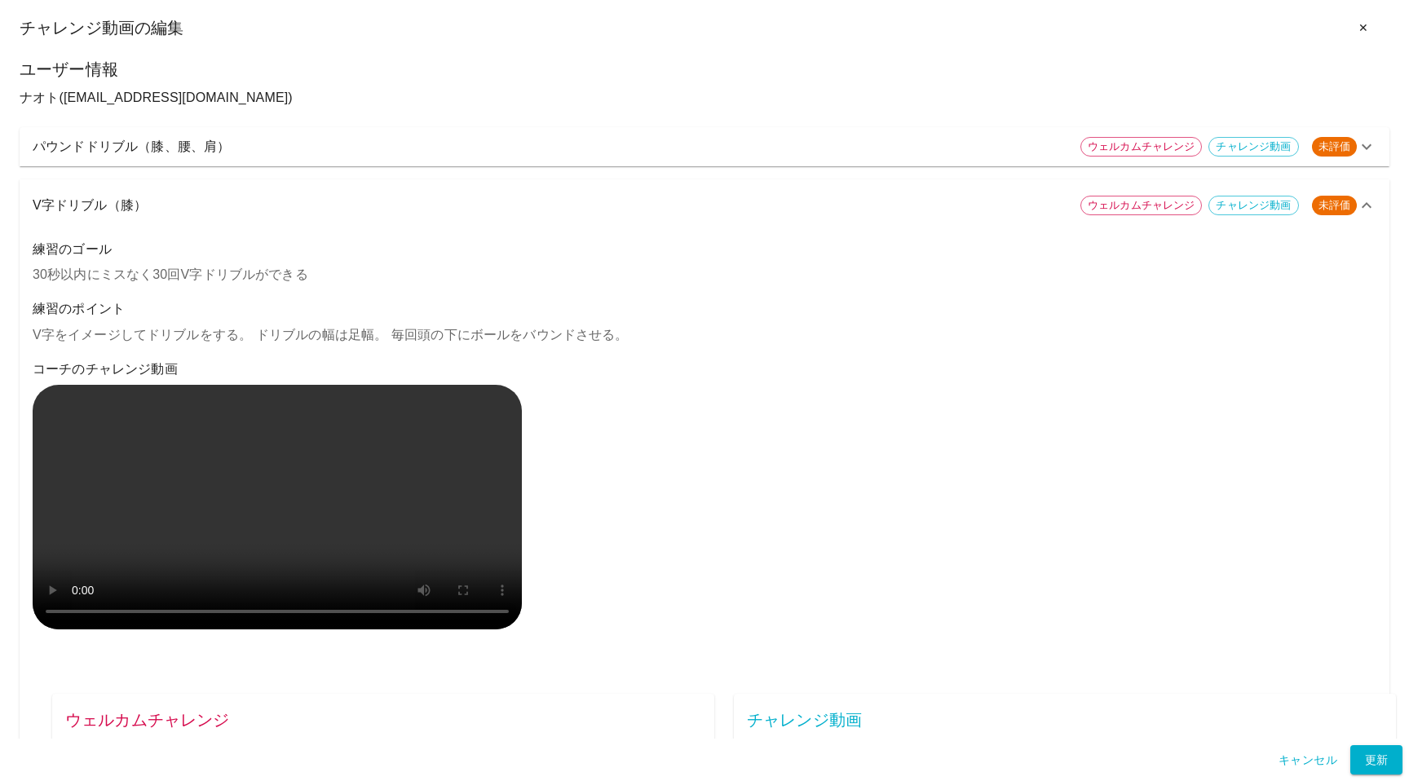
click at [331, 146] on p "パウンドドリブル（膝、腰、肩）" at bounding box center [550, 147] width 1035 height 20
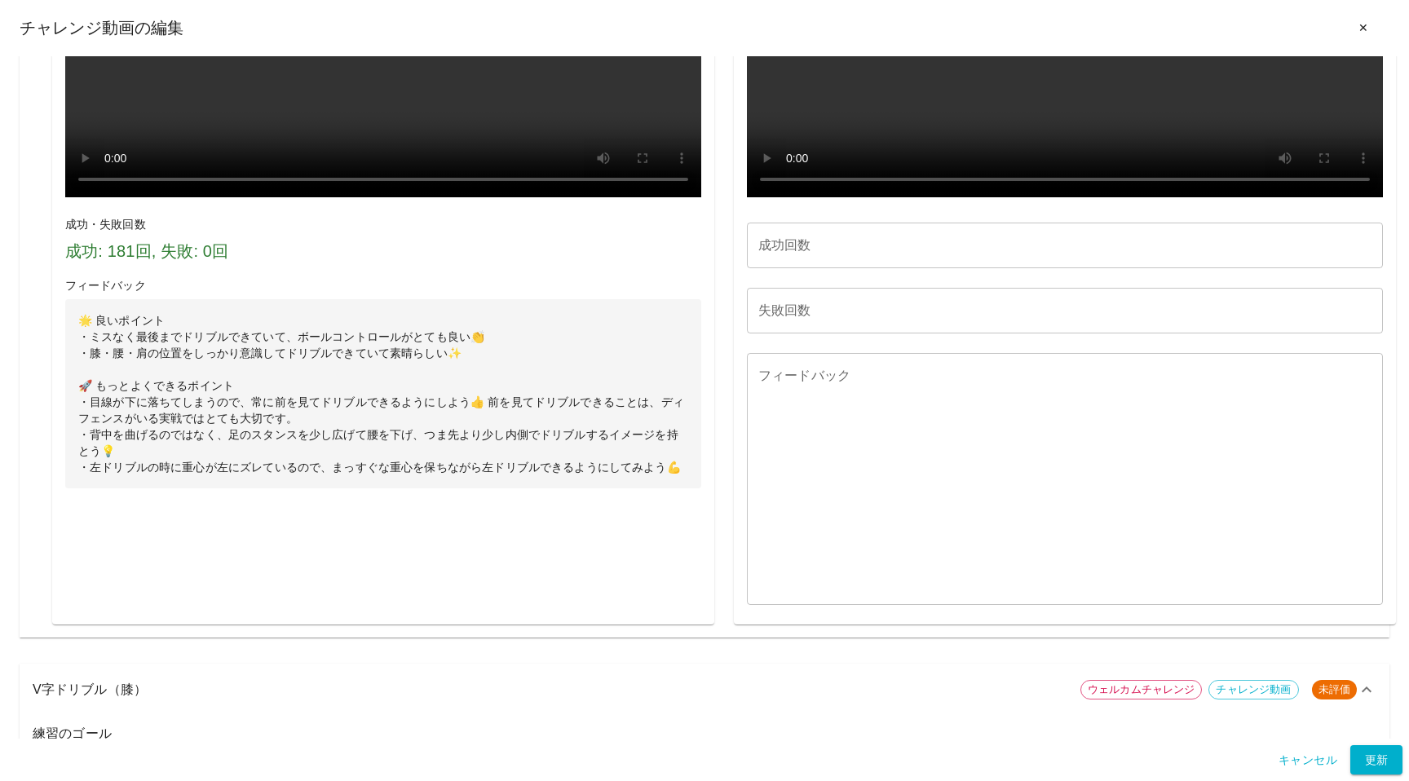
scroll to position [821, 0]
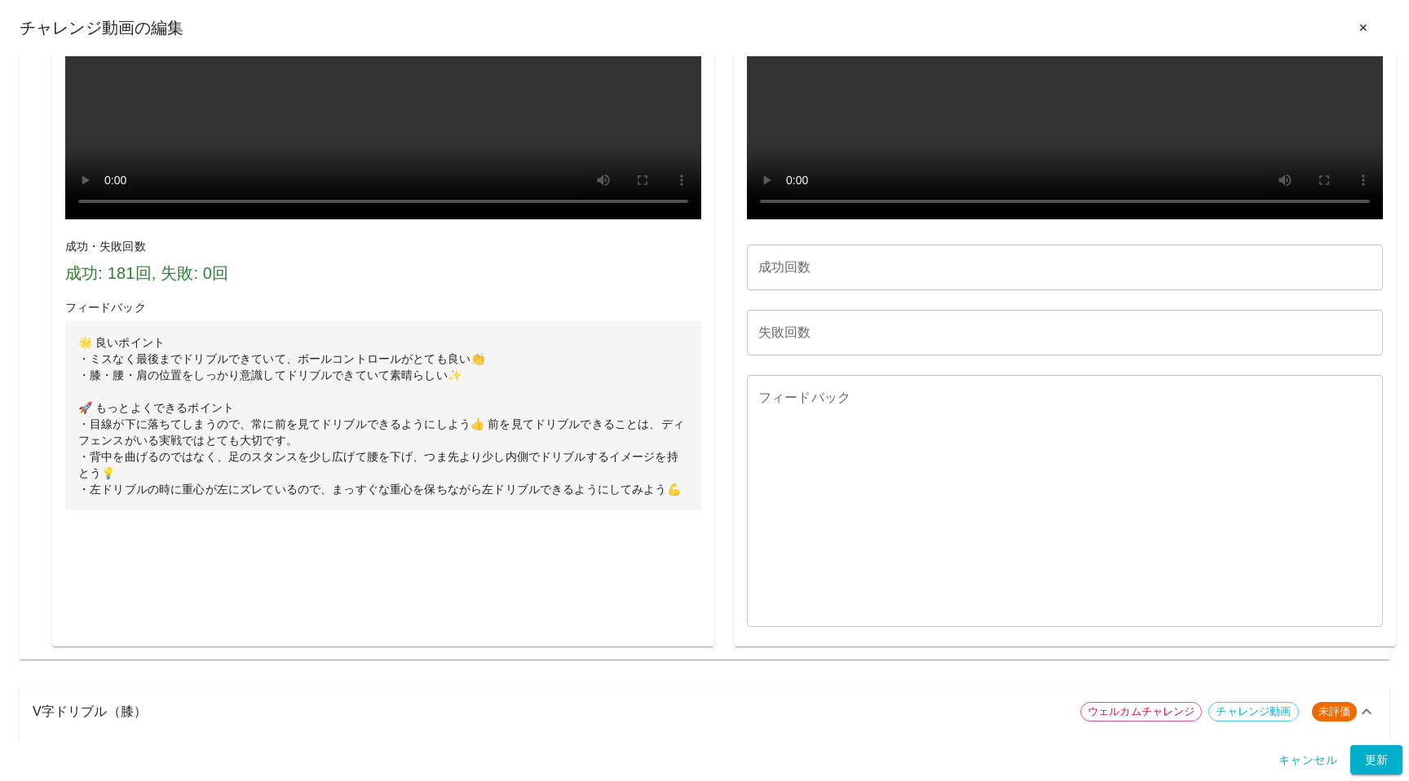
click at [799, 290] on input "成功回数" at bounding box center [1065, 268] width 636 height 46
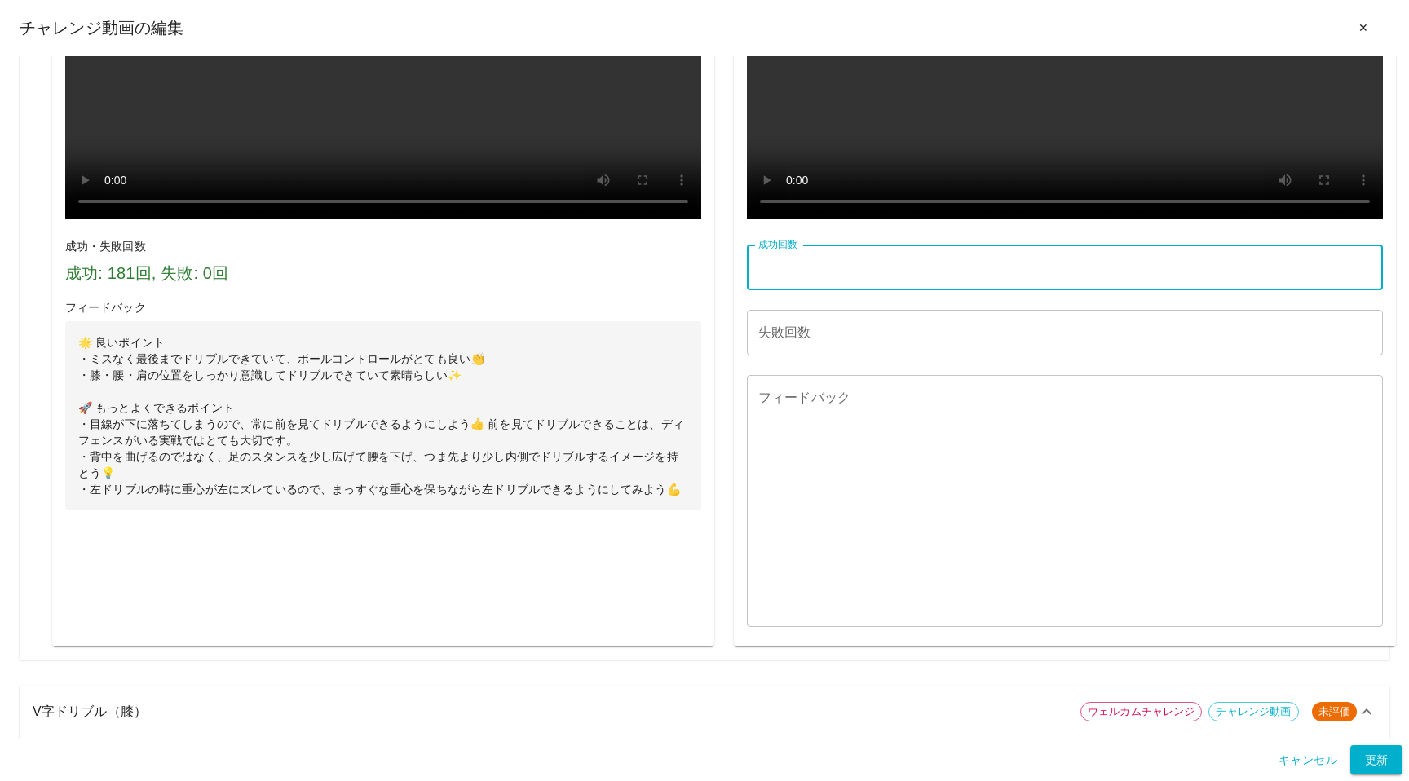
paste input "***"
type input "***"
click at [793, 356] on input "失敗回数" at bounding box center [1065, 333] width 636 height 46
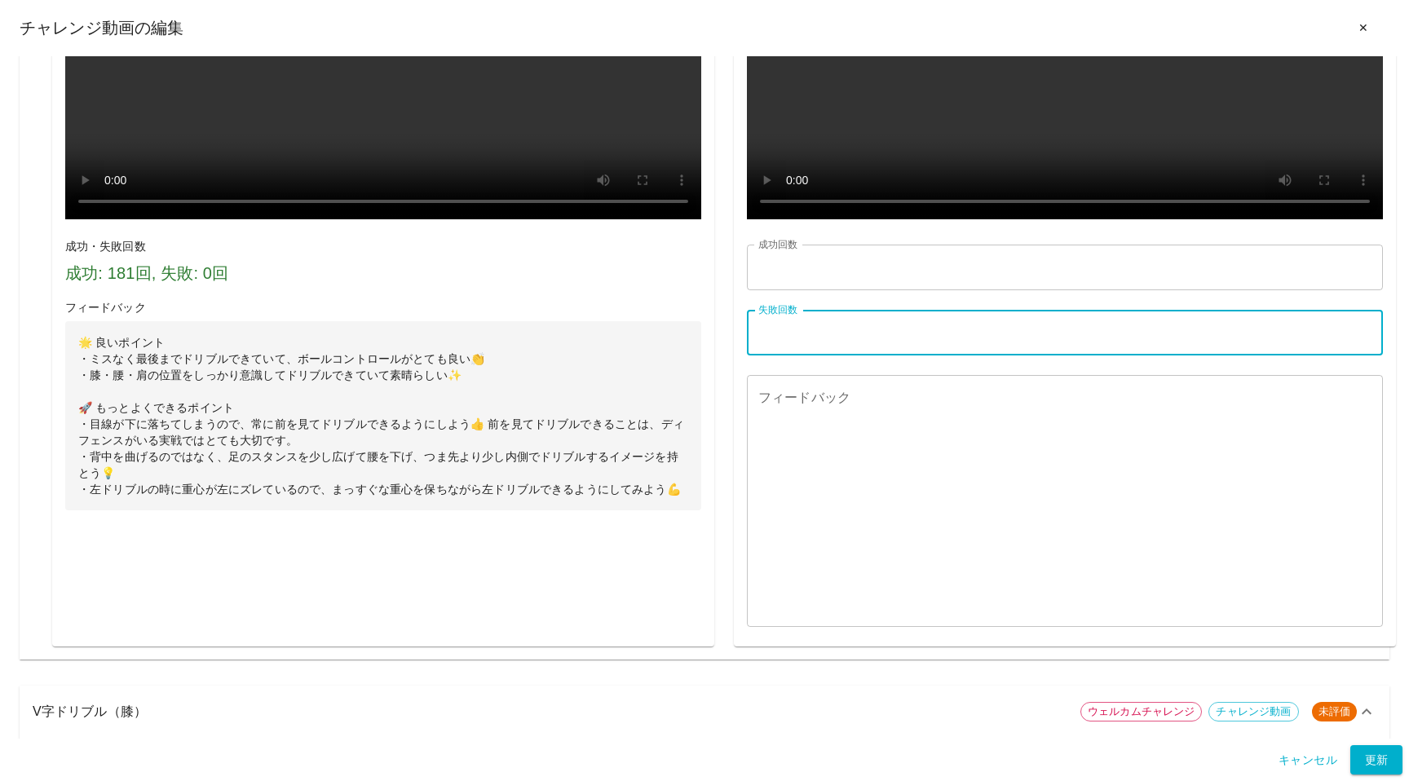
type input "*"
click at [814, 474] on textarea "フィードバック" at bounding box center [1064, 501] width 613 height 225
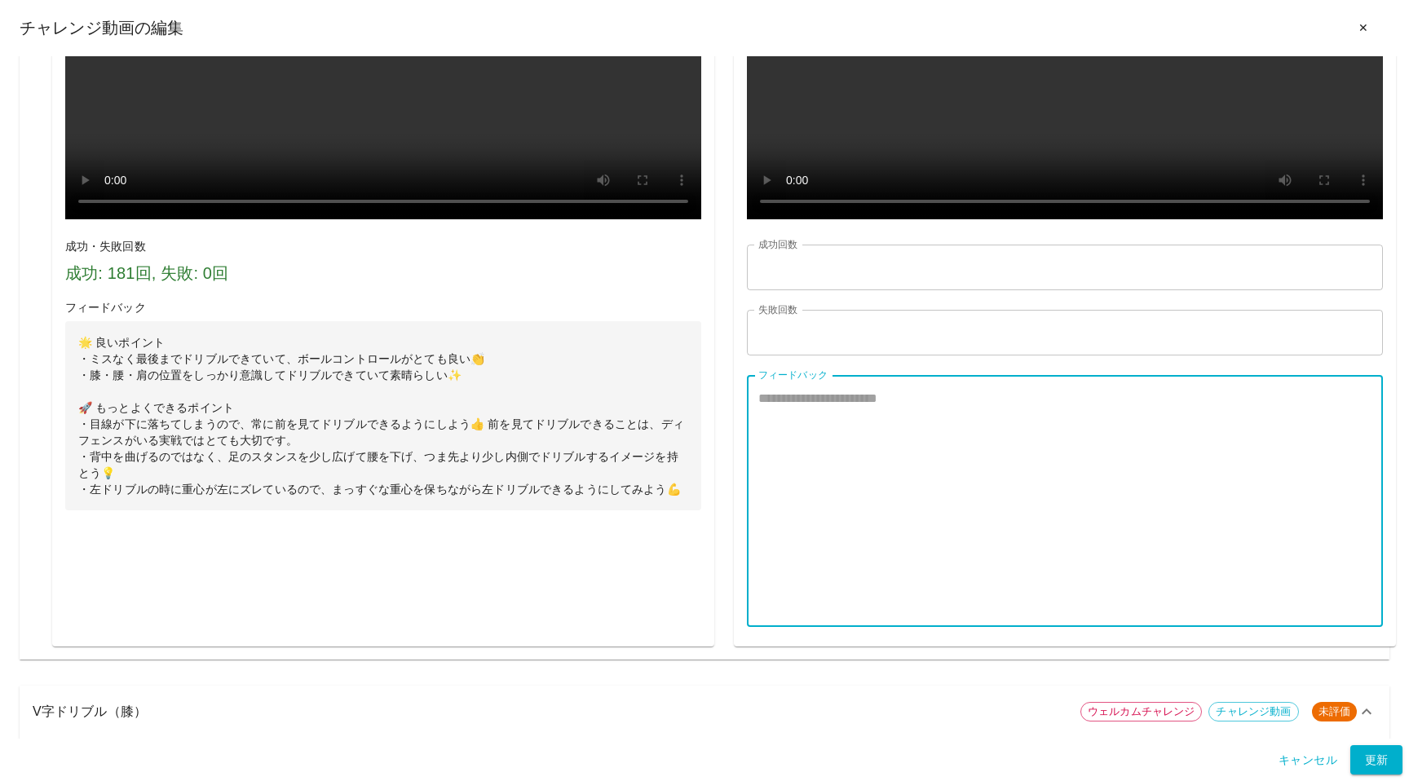
click at [841, 481] on textarea "フィードバック" at bounding box center [1064, 501] width 613 height 225
paste textarea "**********"
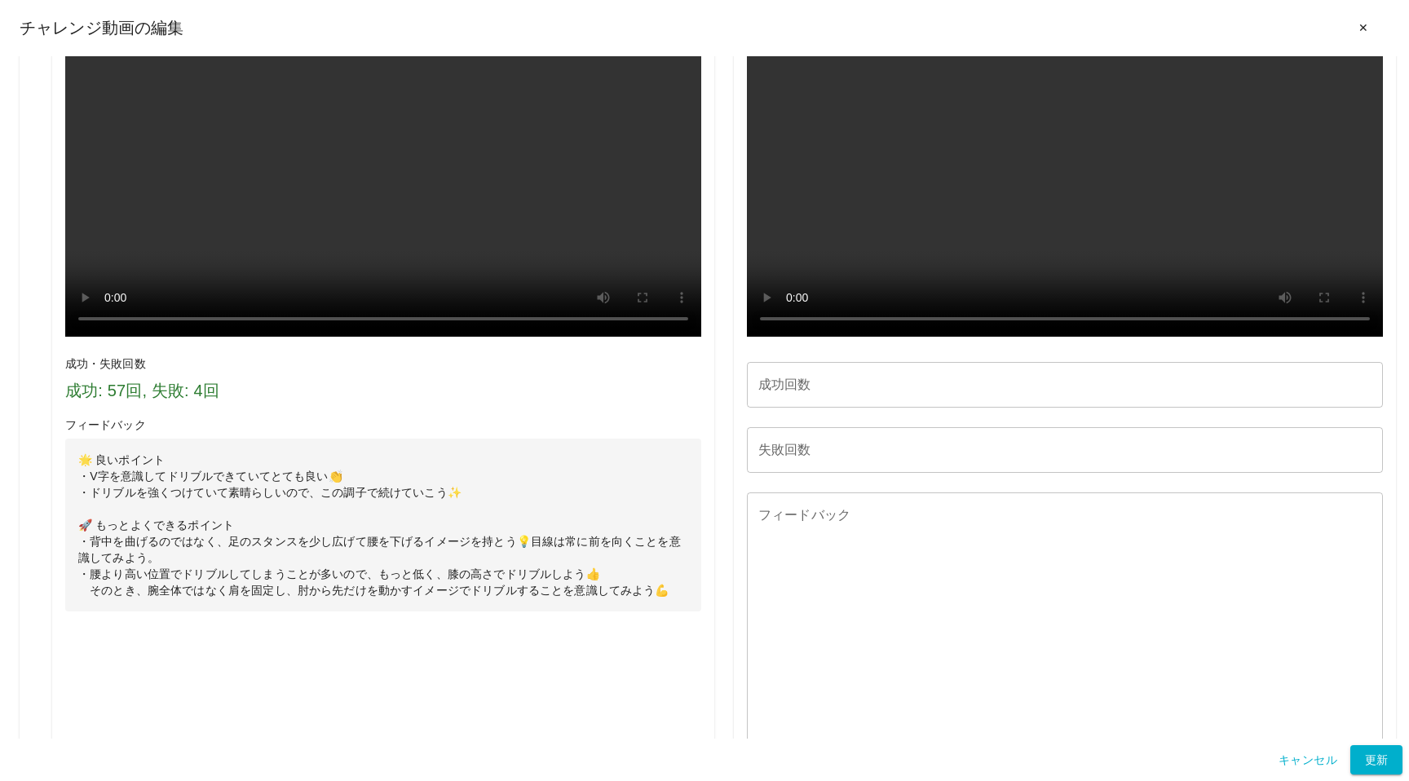
scroll to position [2044, 0]
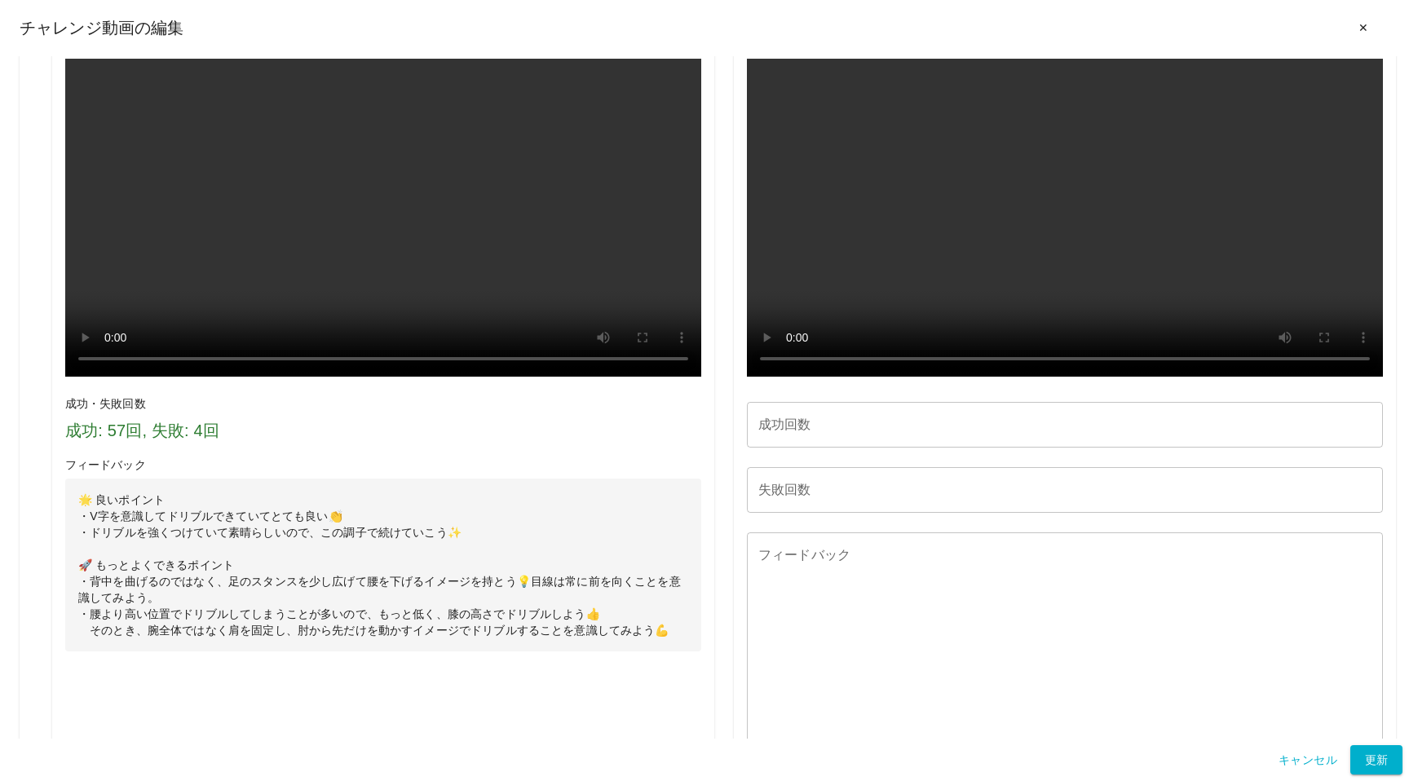
type textarea "**********"
click at [799, 448] on input "成功回数" at bounding box center [1065, 425] width 636 height 46
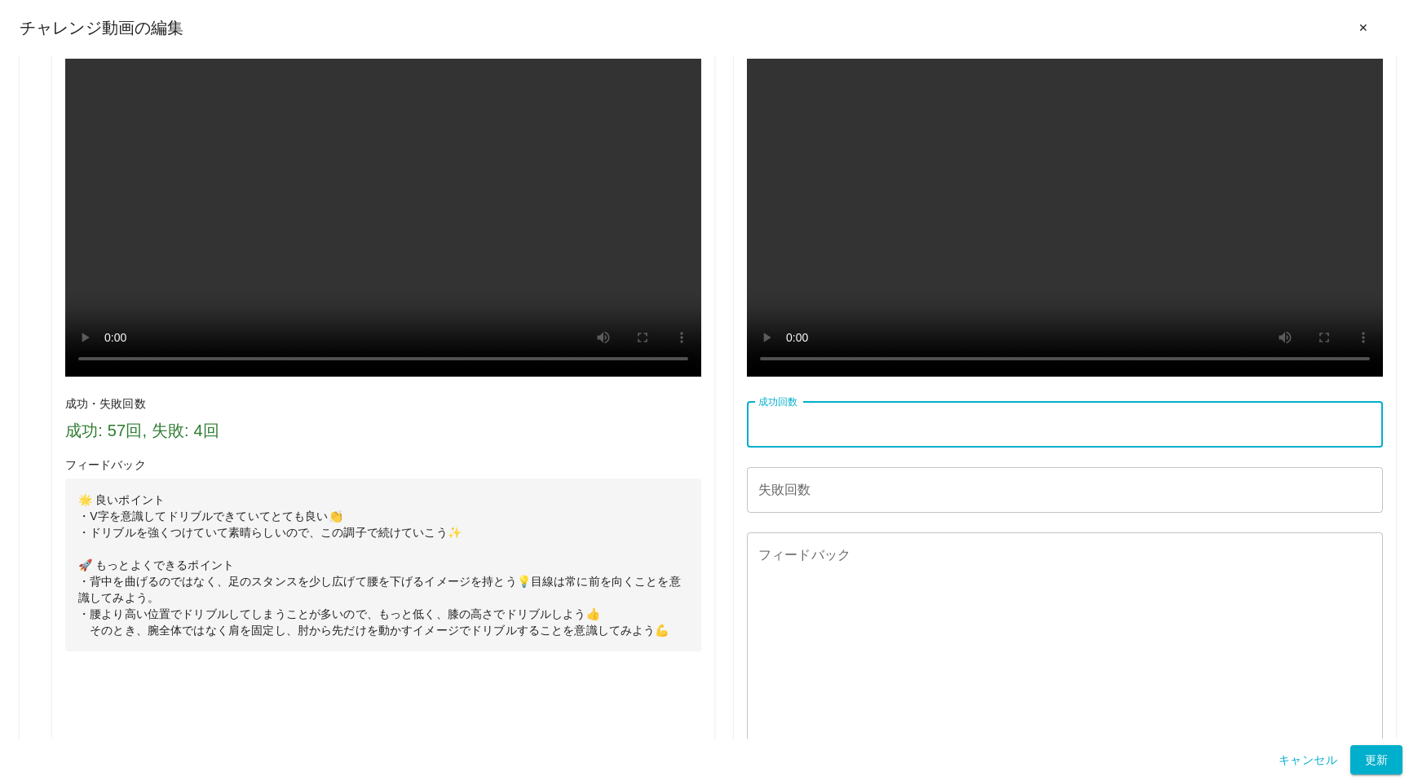
paste input "**"
type input "**"
click at [818, 513] on input "失敗回数" at bounding box center [1065, 490] width 636 height 46
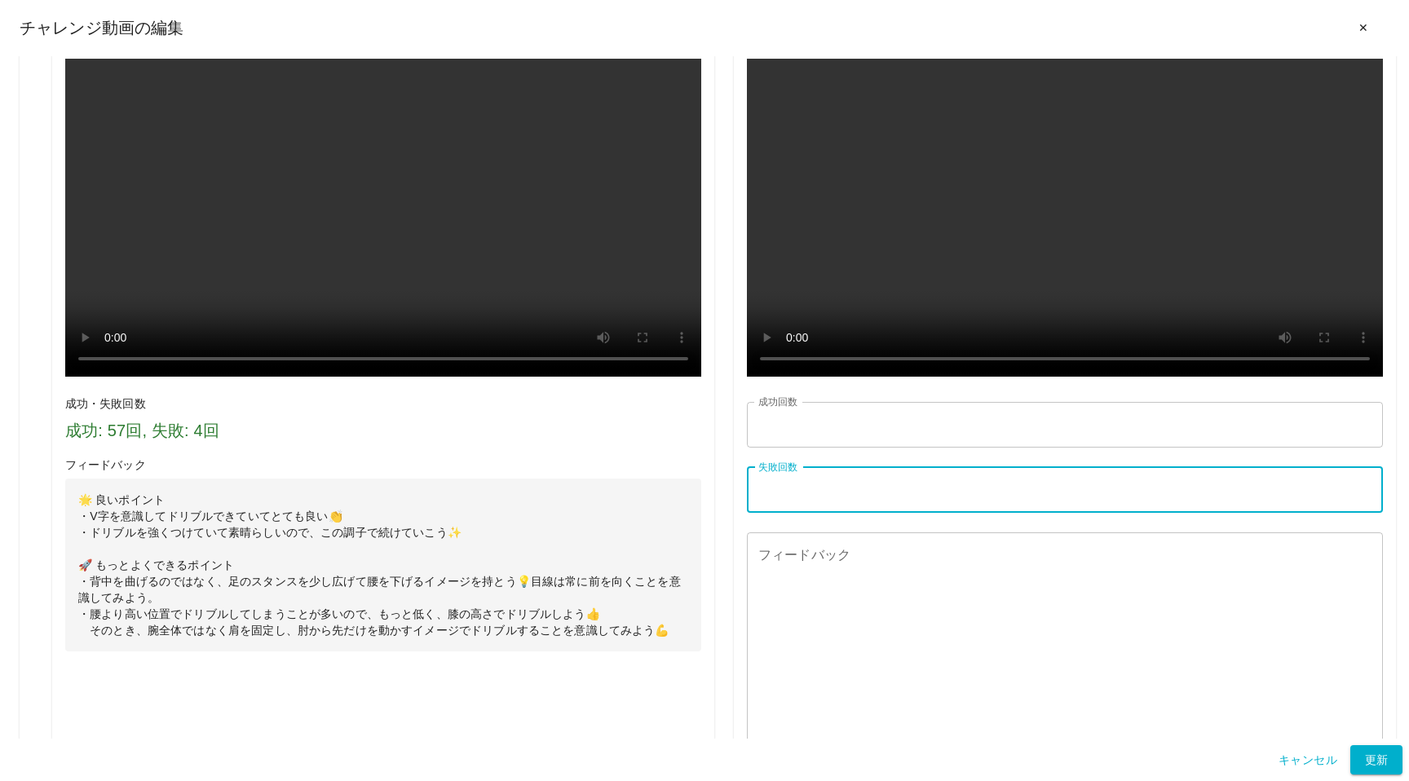
type input "*"
click at [780, 713] on textarea "フィードバック" at bounding box center [1064, 657] width 613 height 225
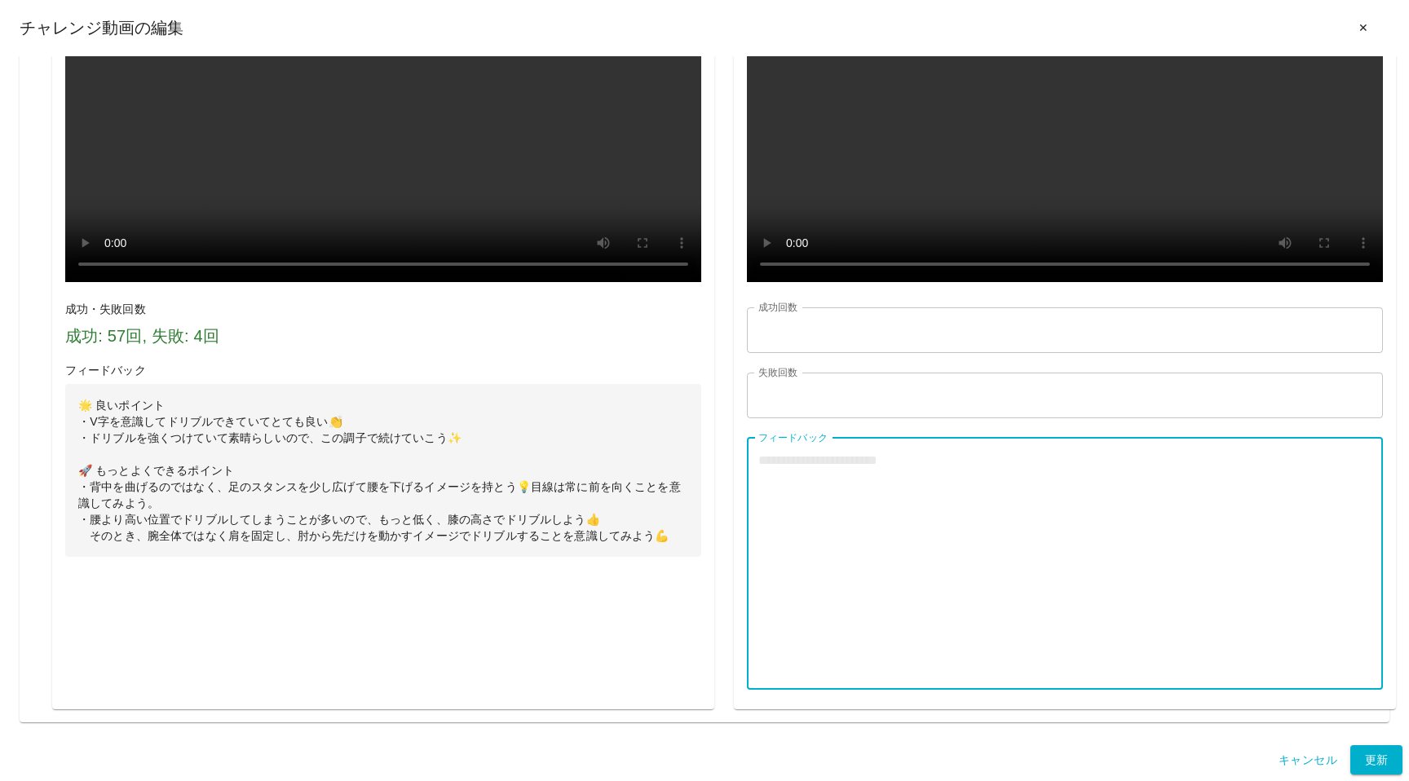
scroll to position [2278, 0]
click at [855, 513] on textarea "フィードバック" at bounding box center [1064, 563] width 613 height 225
paste textarea "**********"
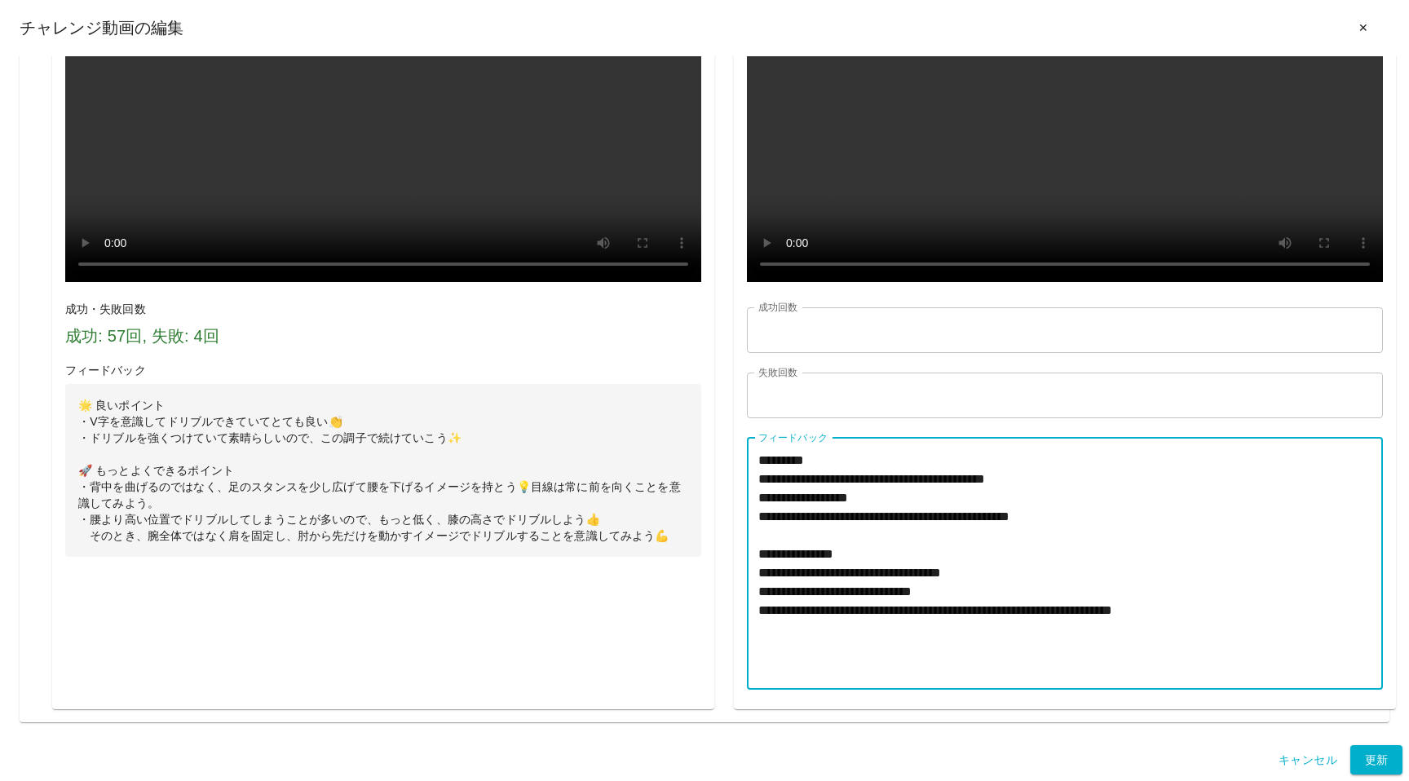
type textarea "**********"
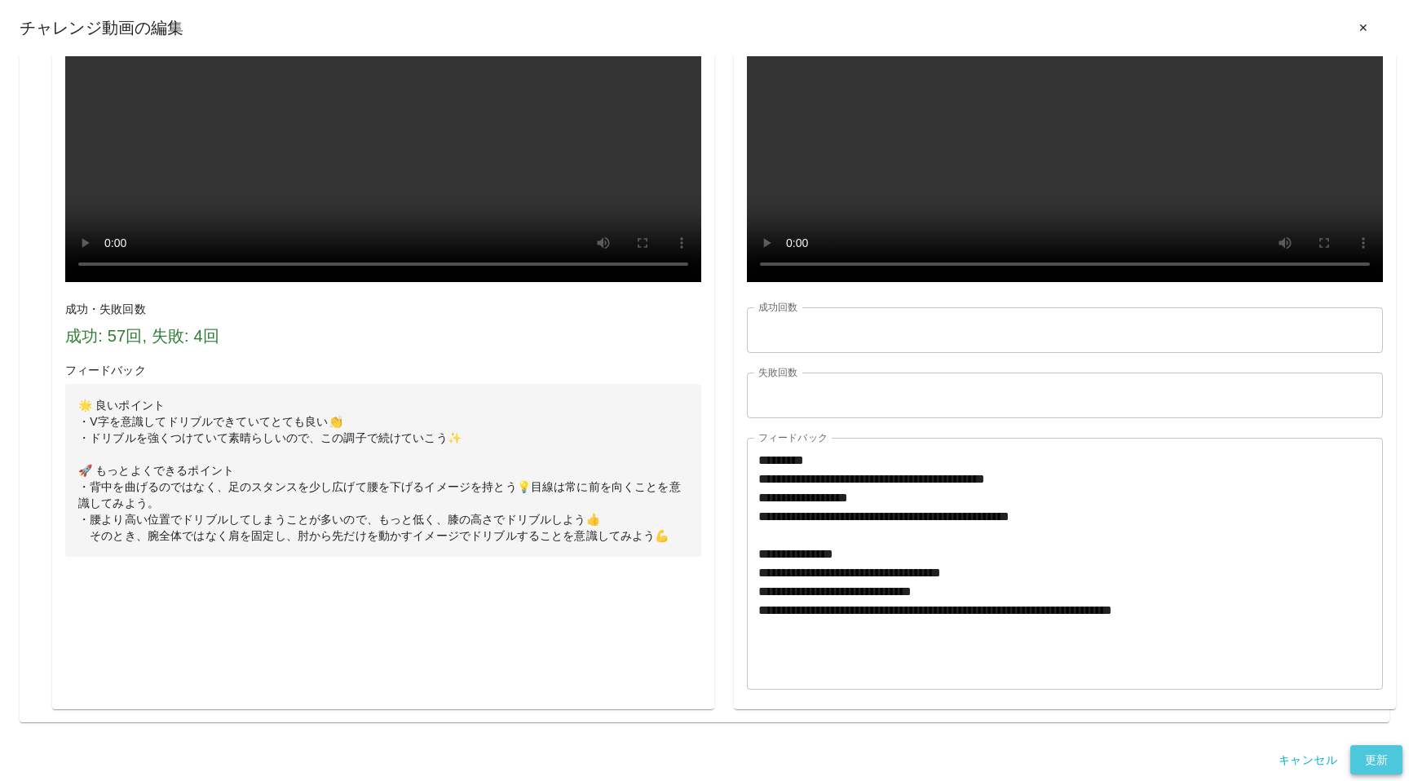
click at [1362, 762] on button "更新" at bounding box center [1376, 760] width 52 height 30
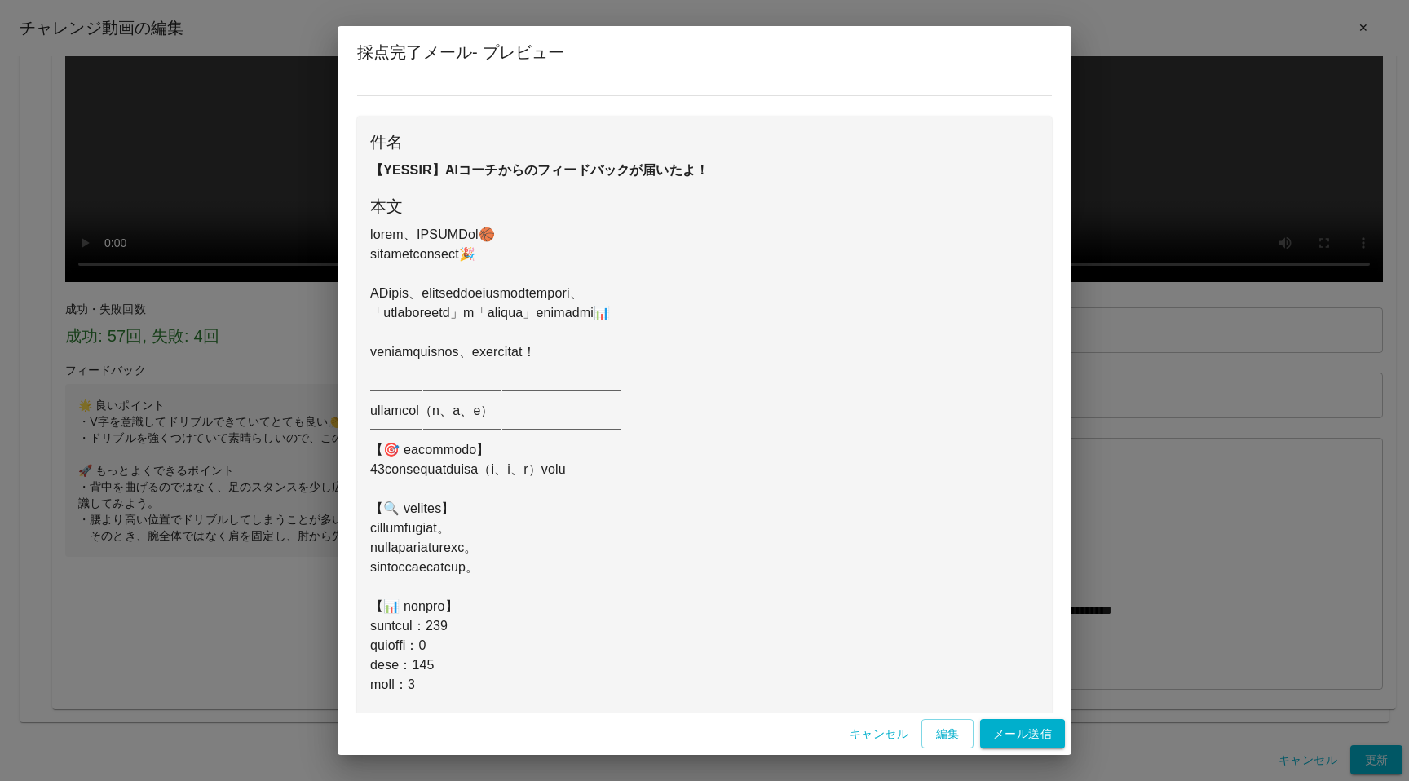
scroll to position [71, 0]
click at [943, 734] on button "編集" at bounding box center [947, 734] width 52 height 30
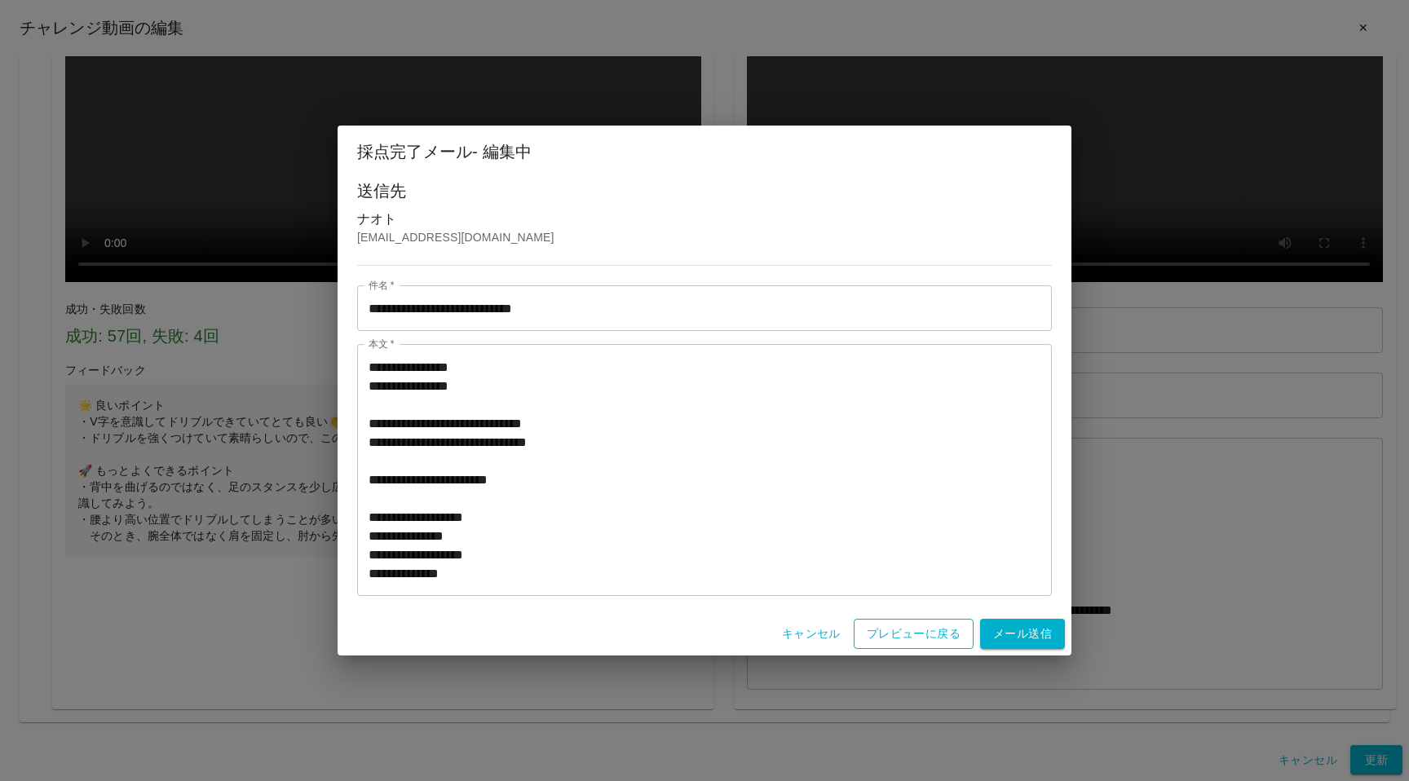
scroll to position [0, 0]
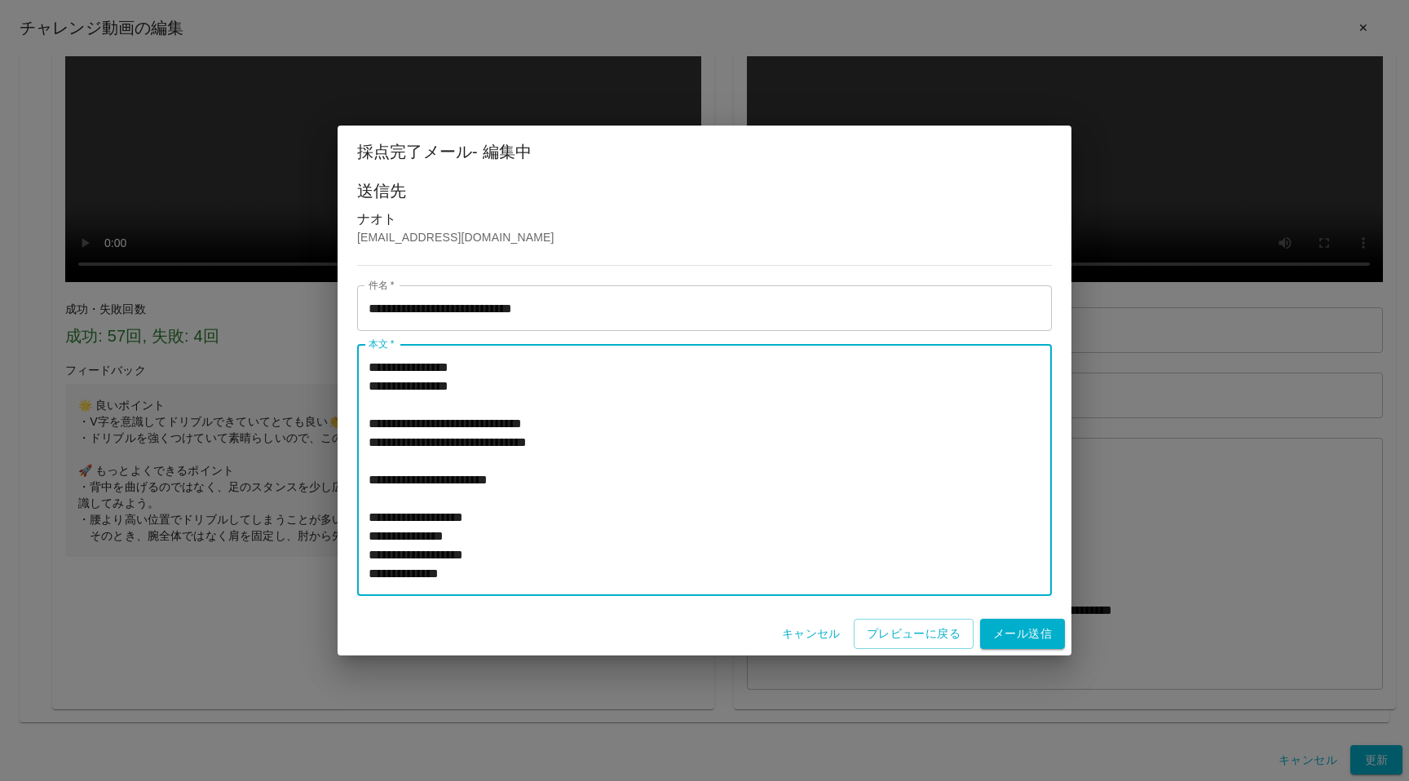
drag, startPoint x: 528, startPoint y: 441, endPoint x: 387, endPoint y: 436, distance: 140.3
click at [387, 436] on textarea "本文   *" at bounding box center [705, 470] width 672 height 225
type textarea "**********"
click at [912, 628] on button "プレビューに戻る" at bounding box center [914, 634] width 120 height 30
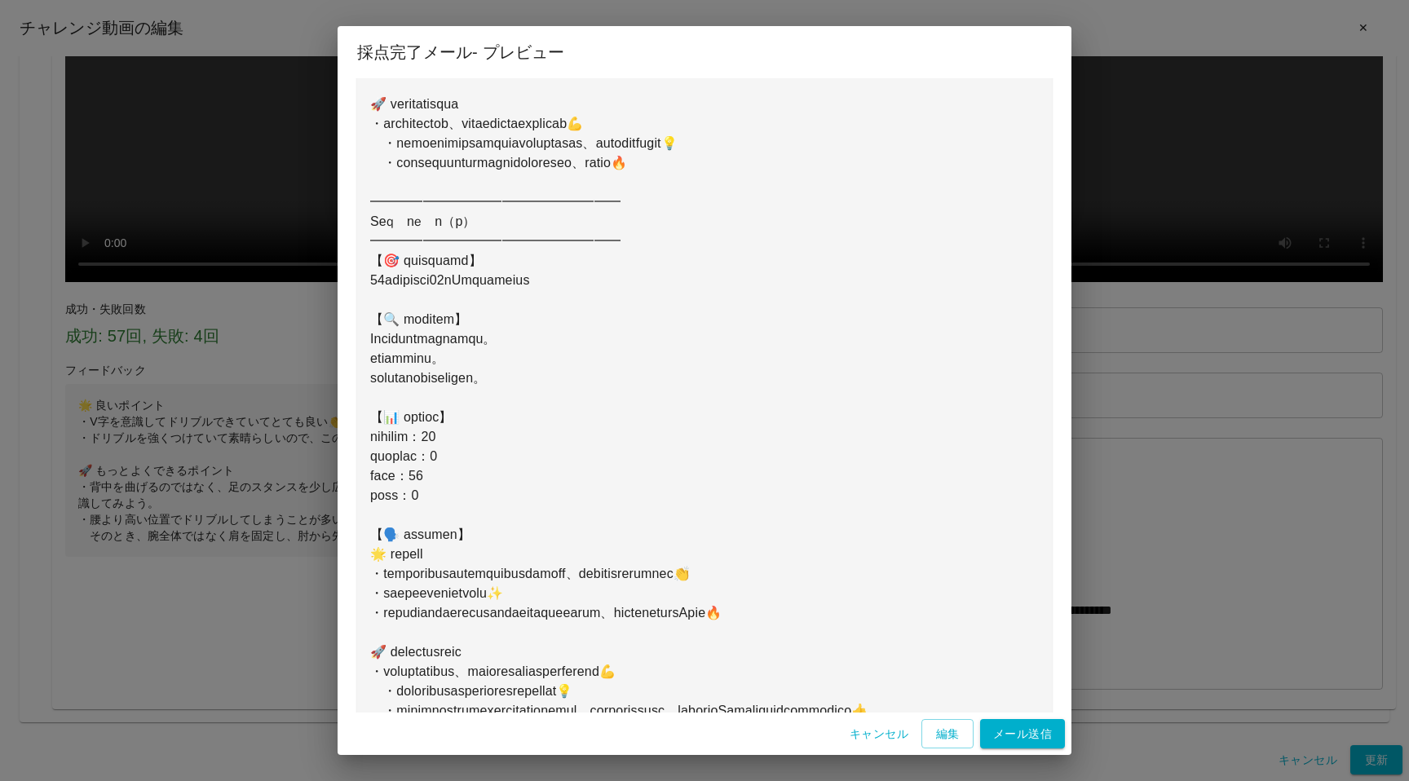
scroll to position [1021, 0]
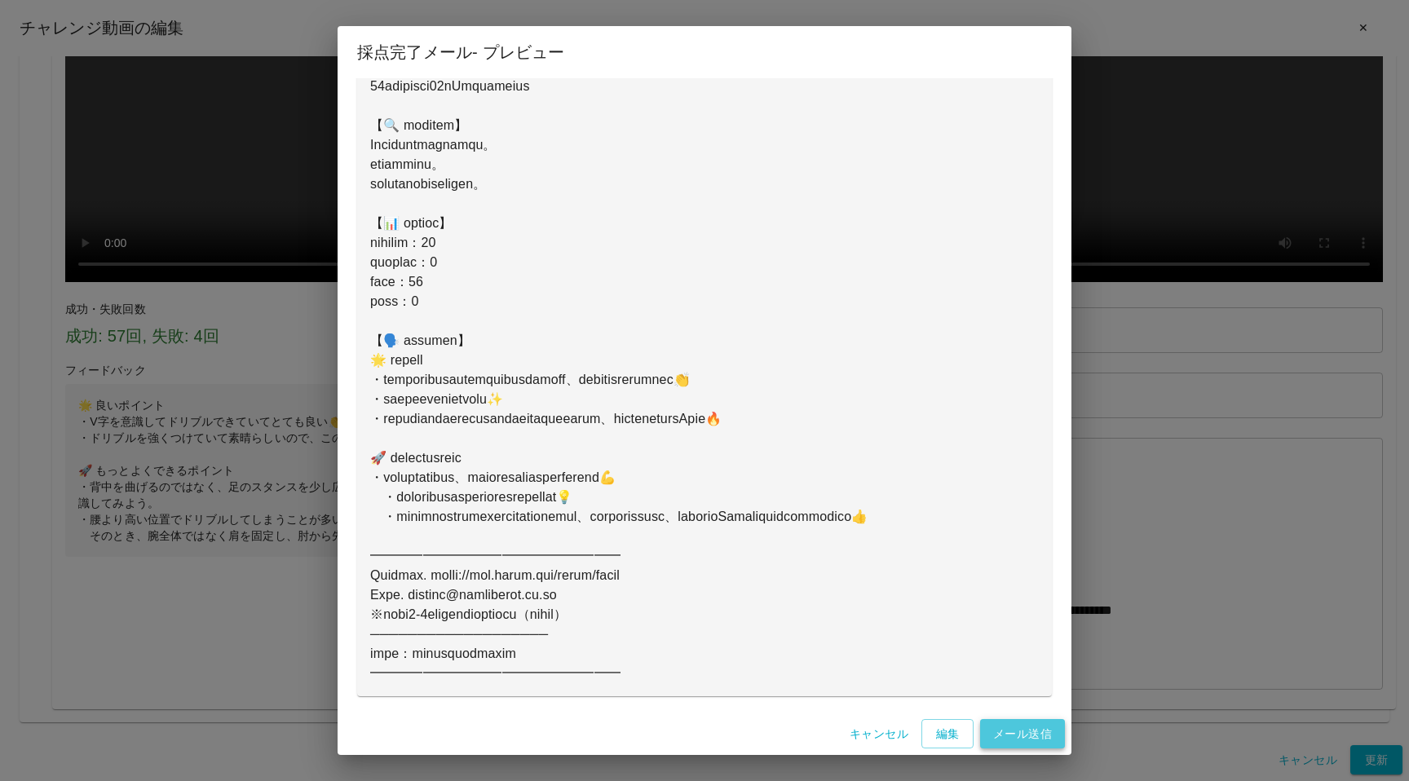
click at [997, 731] on button "メール送信" at bounding box center [1022, 734] width 85 height 30
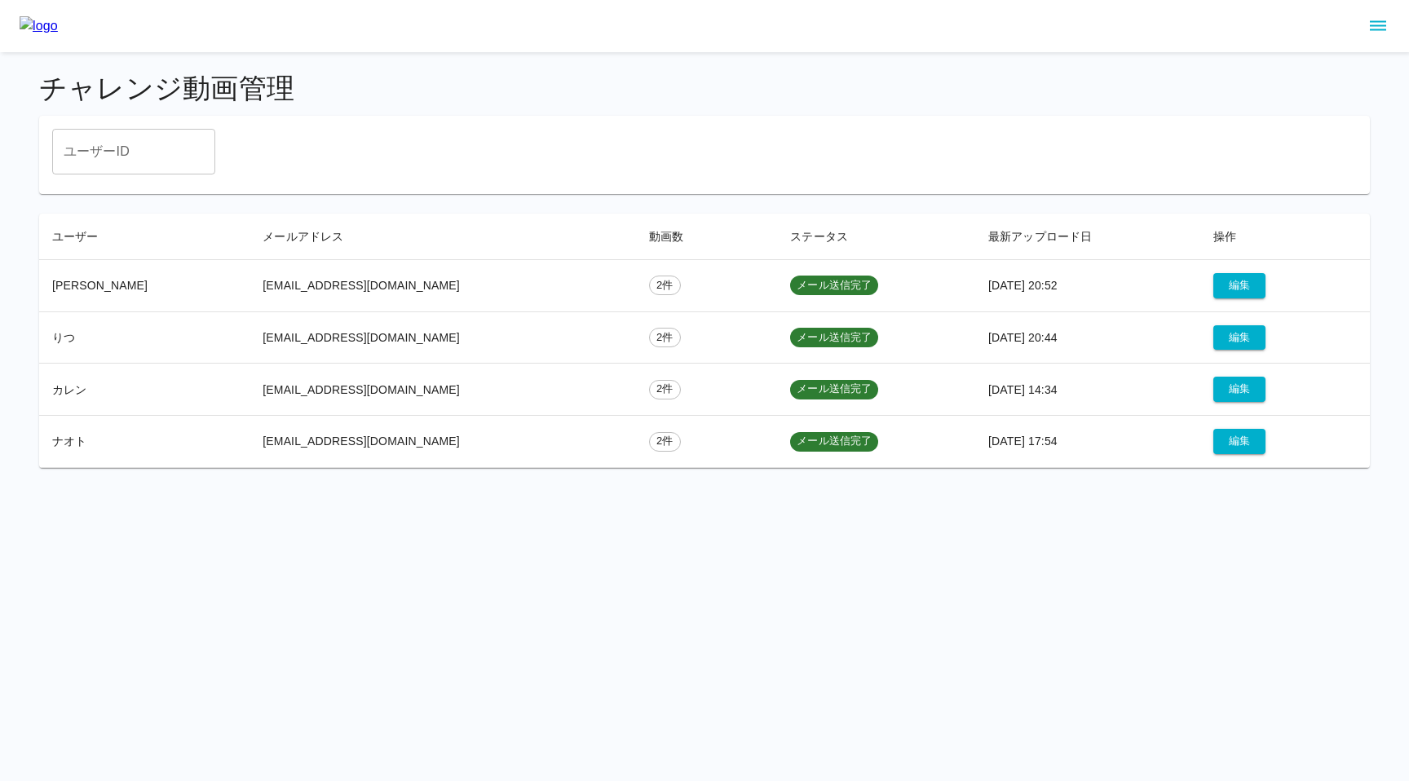
click at [1376, 20] on icon "sidemenu" at bounding box center [1378, 26] width 20 height 20
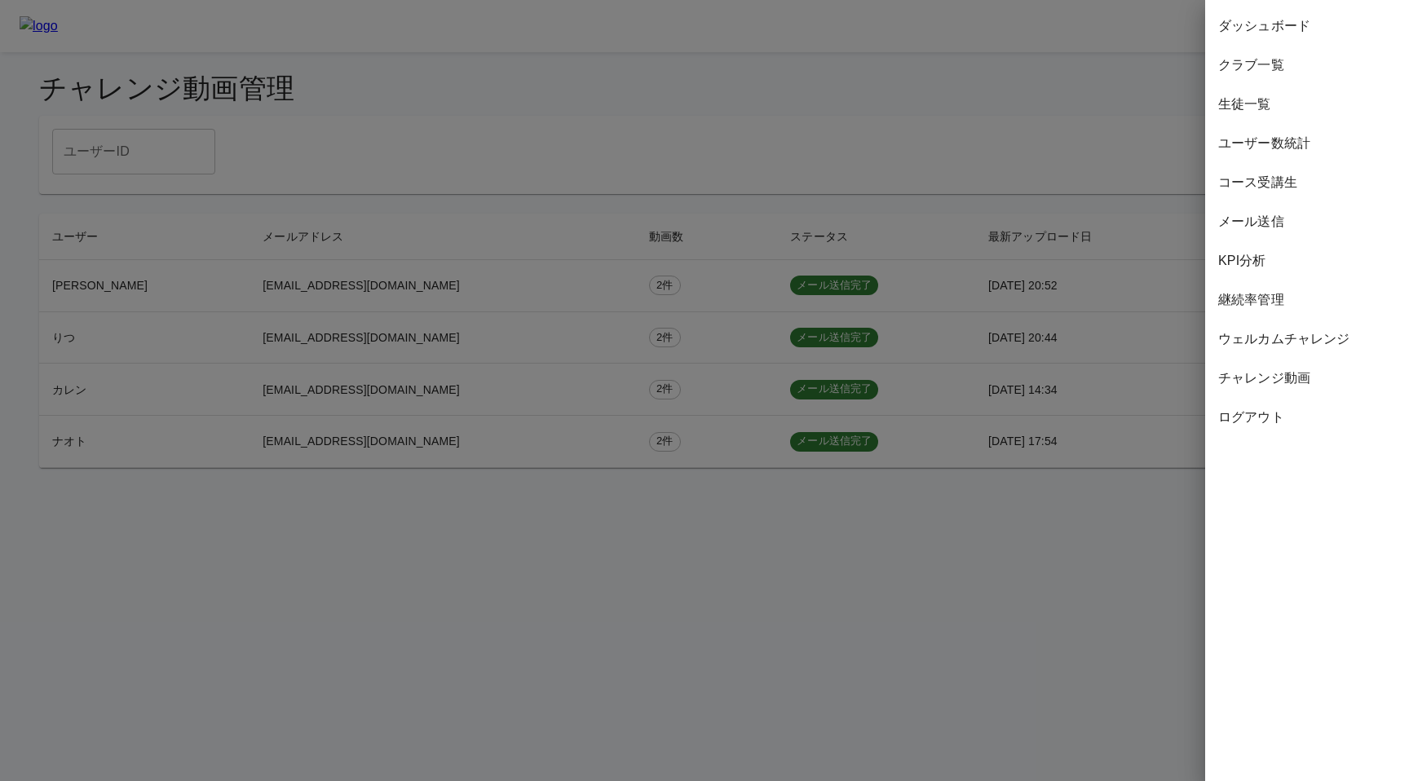
click at [1278, 148] on span "ユーザー数統計" at bounding box center [1307, 144] width 178 height 20
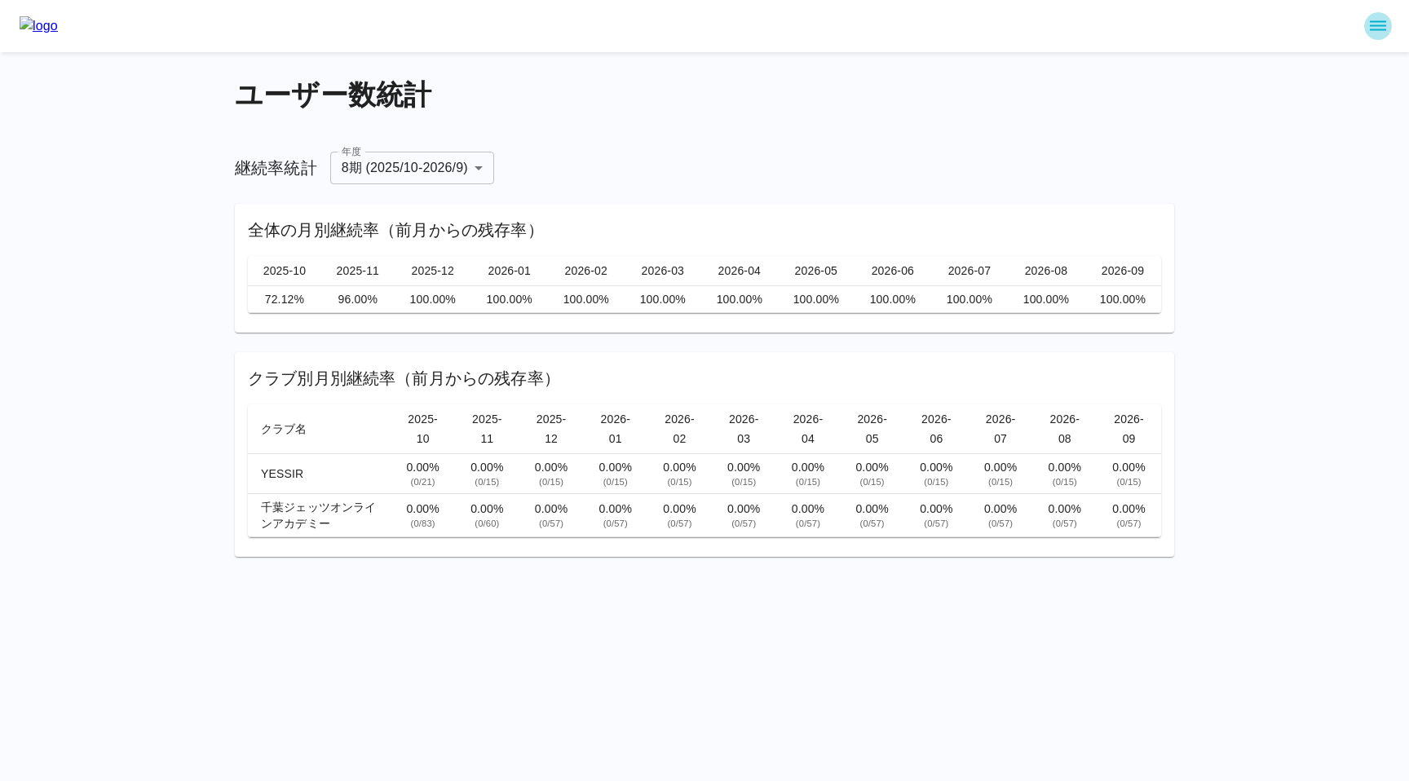
click at [1383, 29] on icon "sidemenu" at bounding box center [1378, 26] width 16 height 10
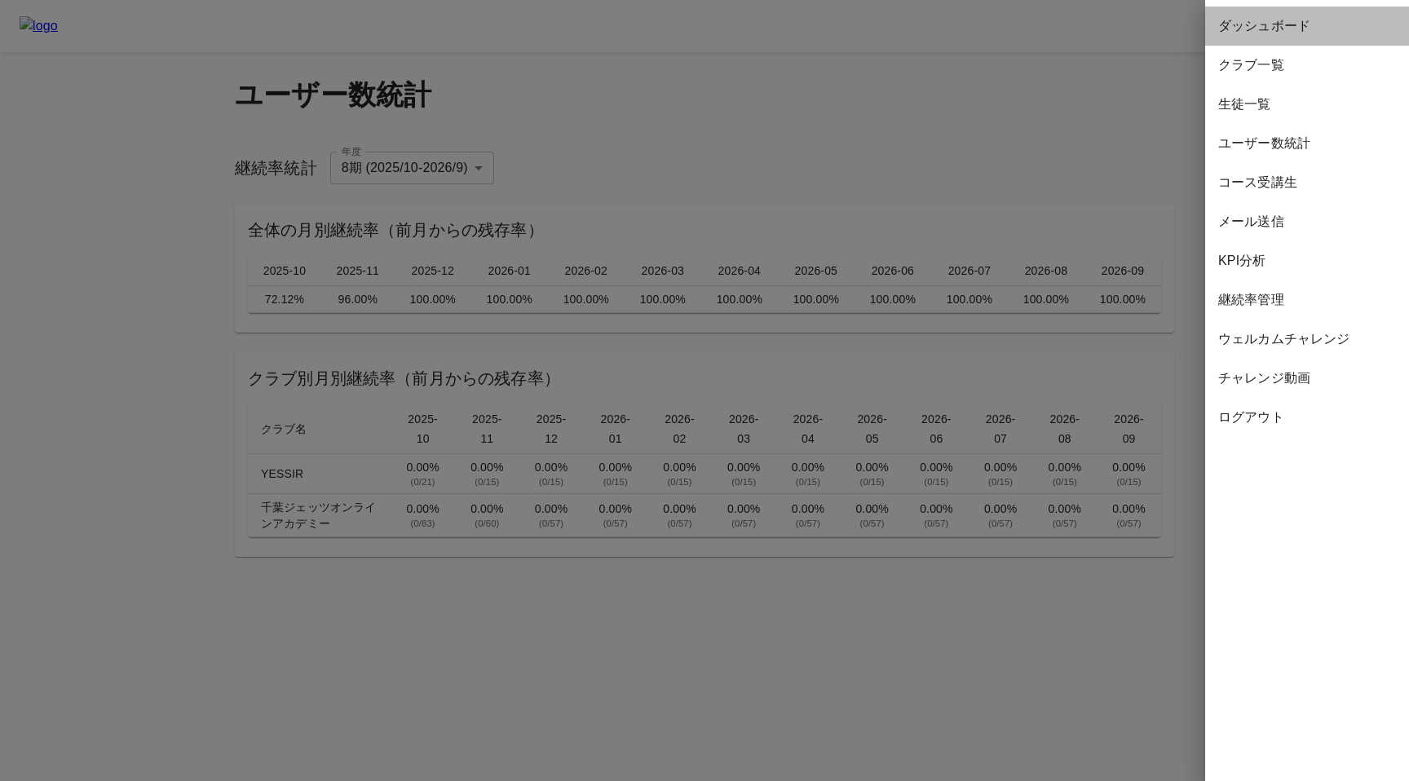
click at [1314, 24] on span "ダッシュボード" at bounding box center [1307, 26] width 178 height 20
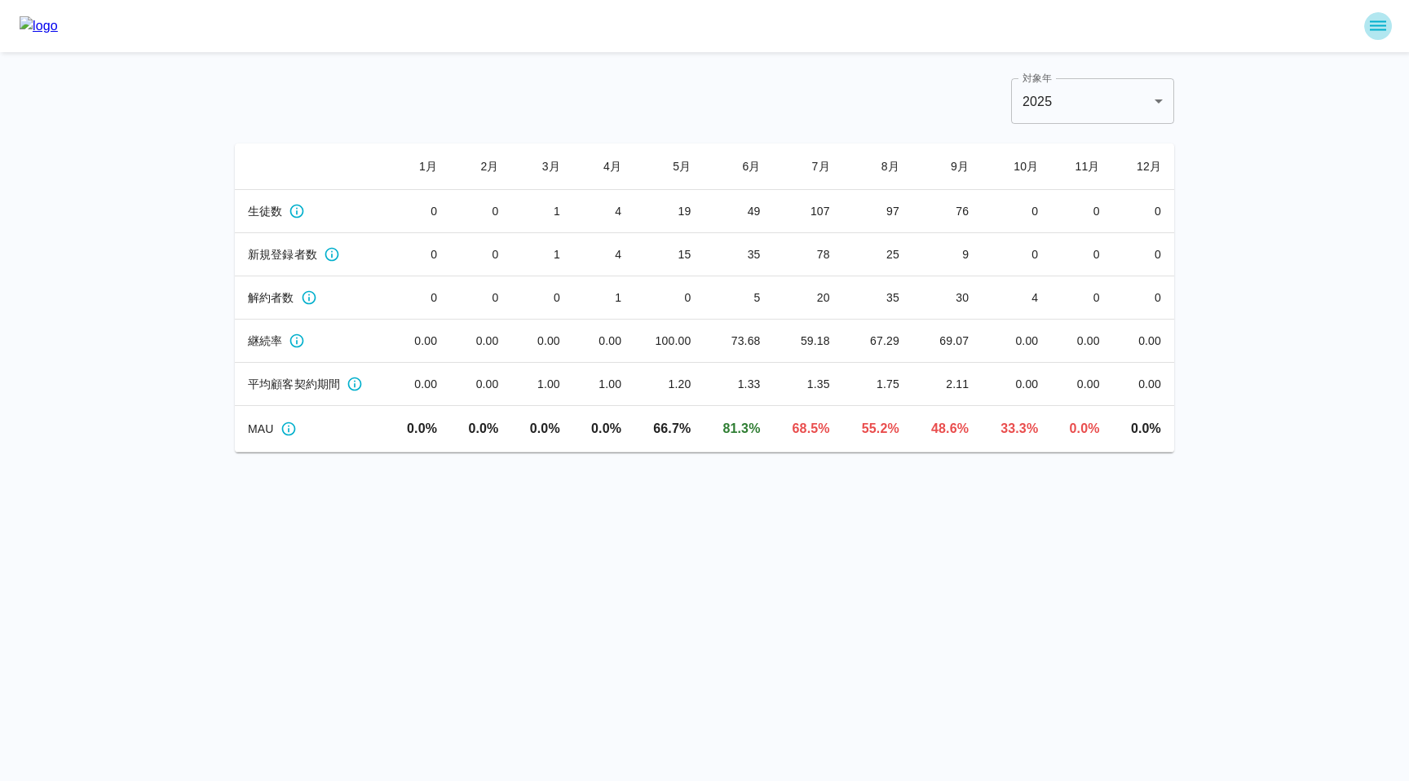
click at [1373, 33] on icon "sidemenu" at bounding box center [1378, 26] width 20 height 20
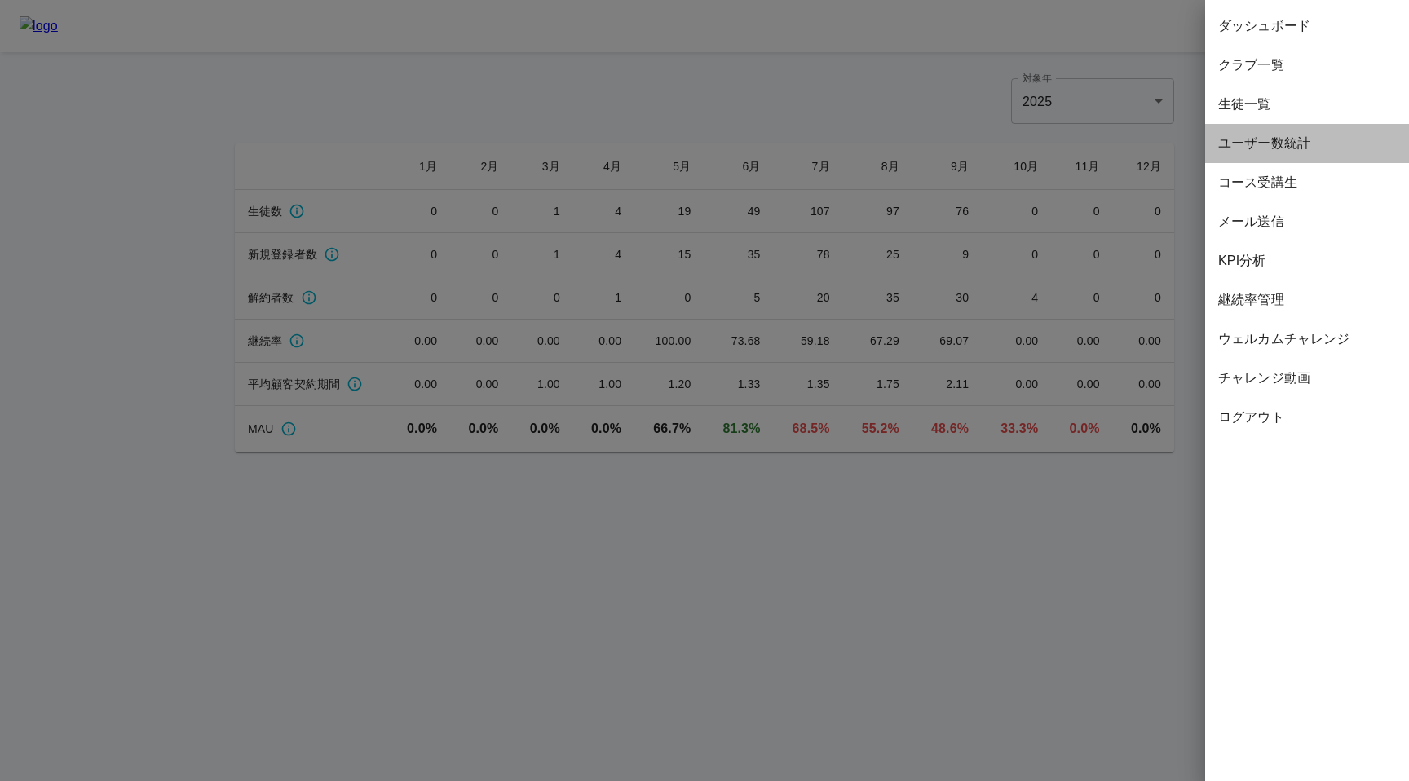
click at [1252, 141] on span "ユーザー数統計" at bounding box center [1307, 144] width 178 height 20
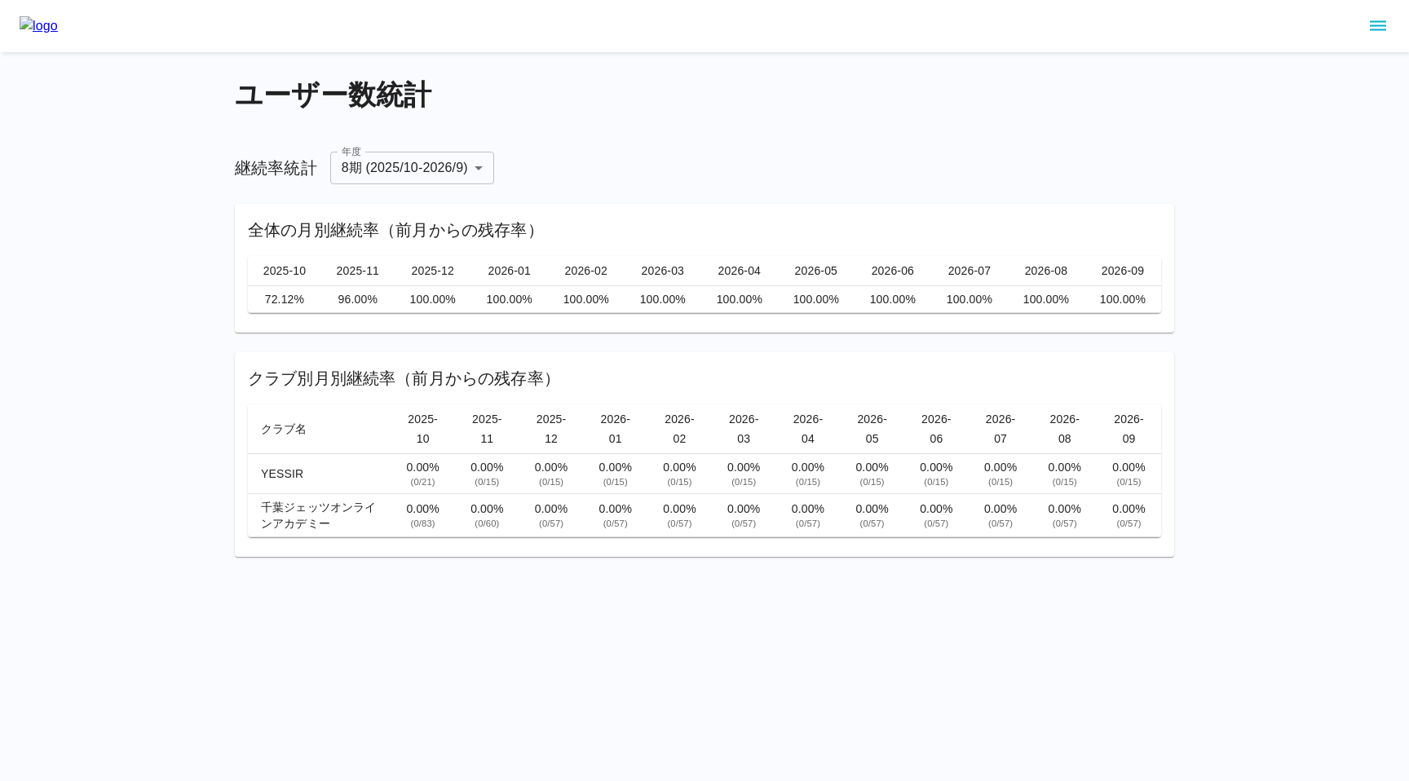
click at [1380, 23] on icon "sidemenu" at bounding box center [1378, 26] width 20 height 20
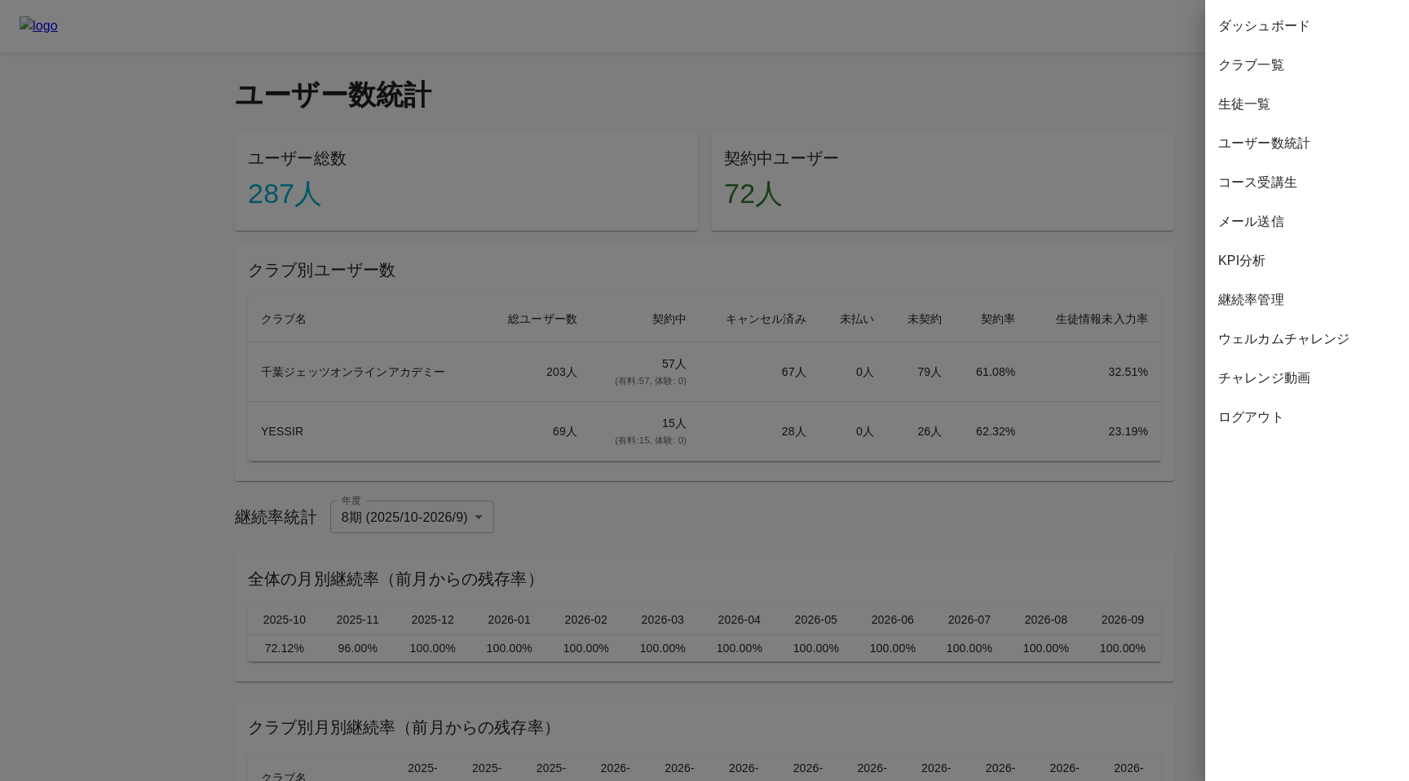
click at [1248, 341] on span "ウェルカムチャレンジ" at bounding box center [1307, 339] width 178 height 20
